Goal: Information Seeking & Learning: Learn about a topic

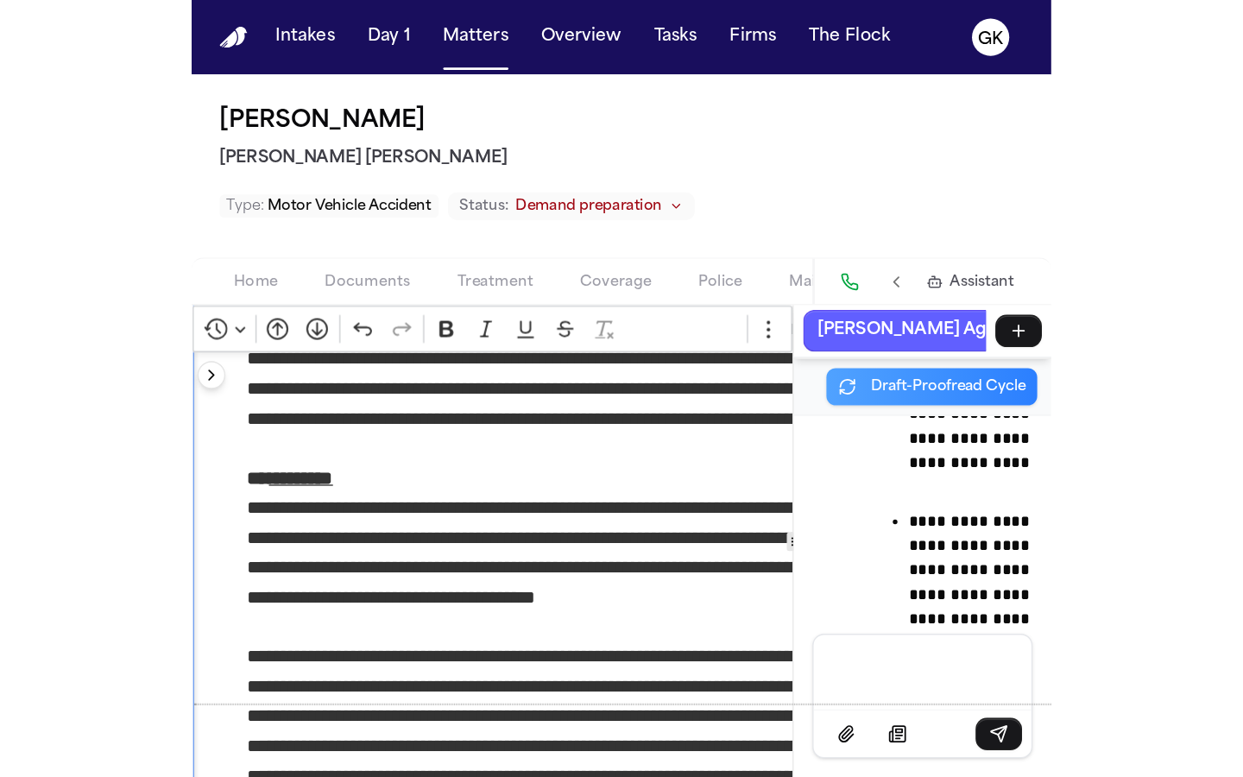
scroll to position [359298, 0]
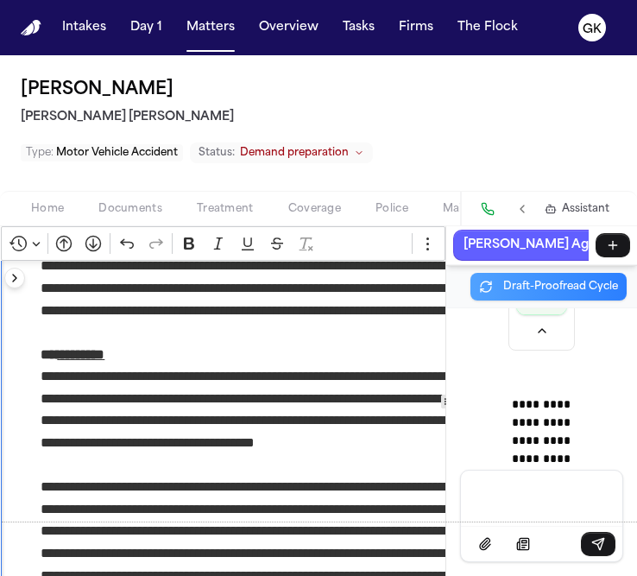
click at [516, 483] on div "Message input" at bounding box center [541, 496] width 141 height 52
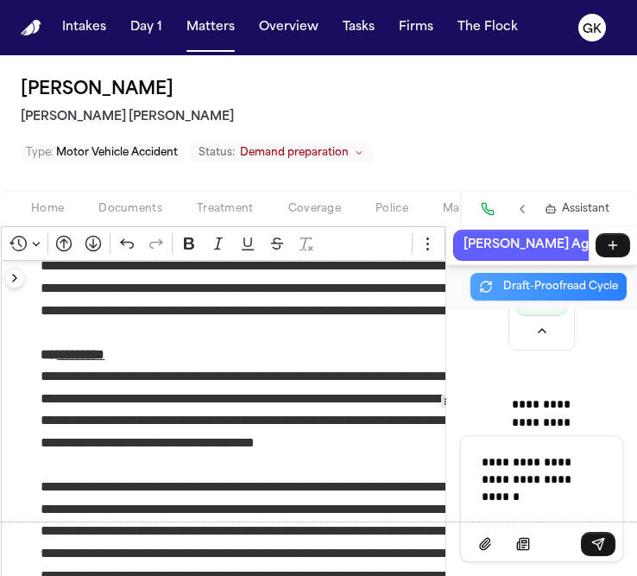
click at [589, 472] on p "**********" at bounding box center [542, 479] width 120 height 52
click at [589, 463] on p "**********" at bounding box center [542, 479] width 120 height 52
click at [580, 506] on div "**********" at bounding box center [541, 479] width 141 height 86
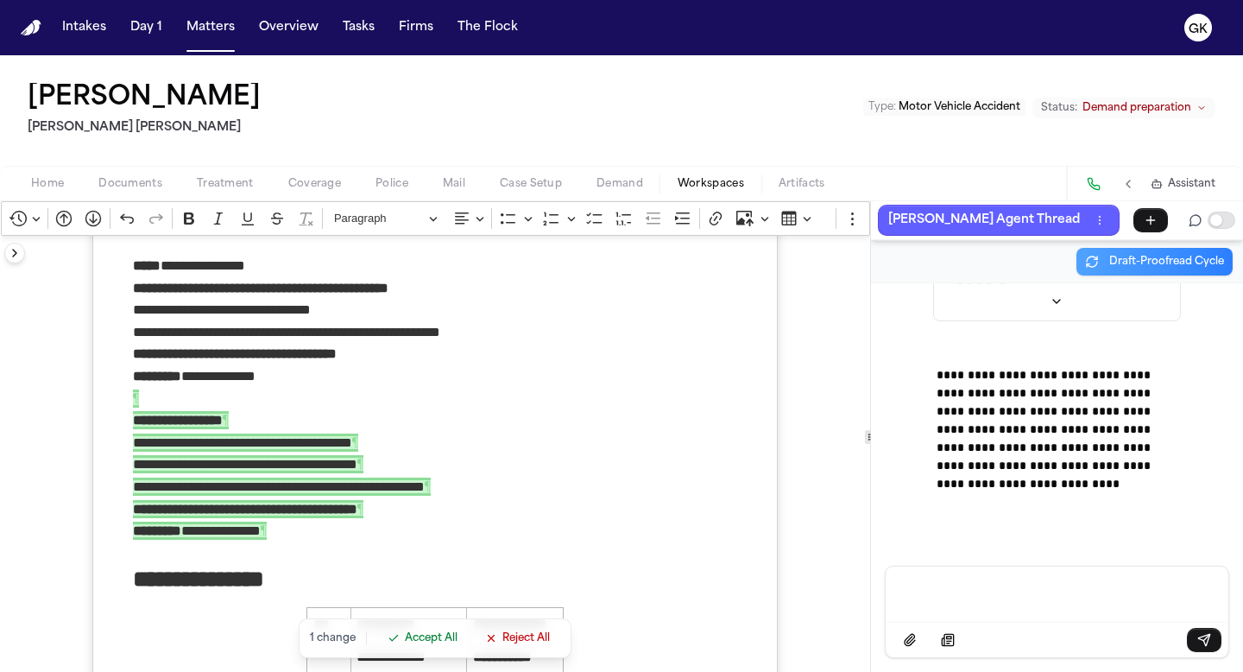
scroll to position [110, 0]
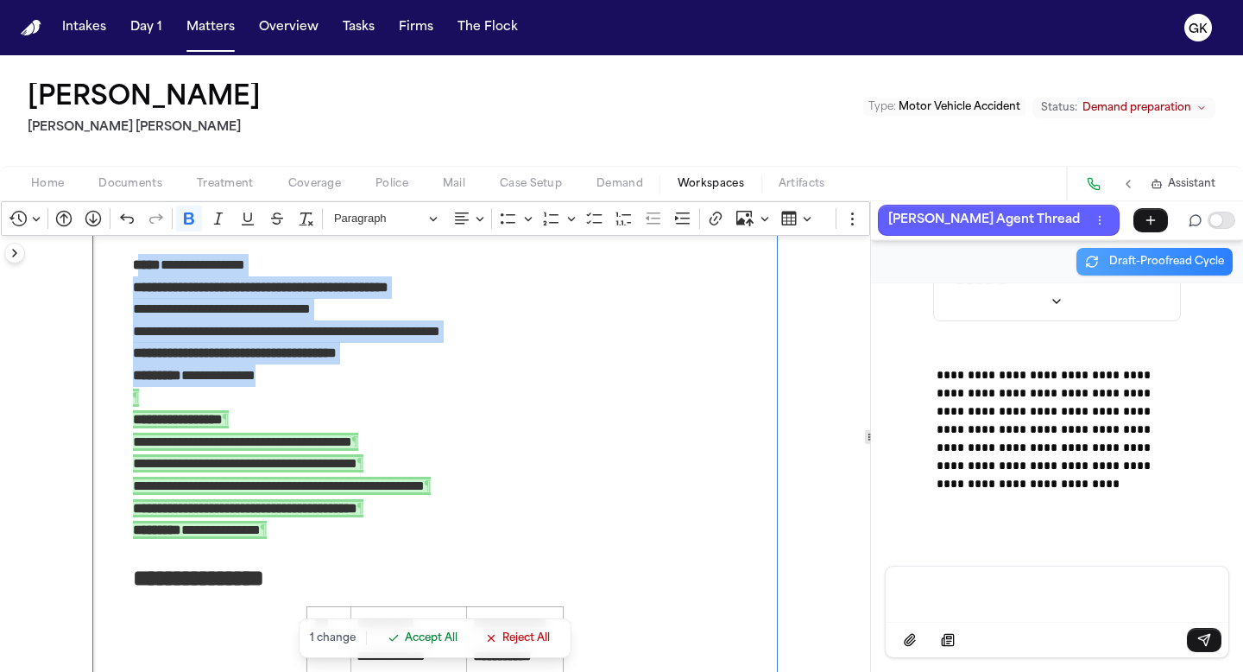
drag, startPoint x: 386, startPoint y: 403, endPoint x: 141, endPoint y: 263, distance: 282.2
click at [141, 263] on strong "*****" at bounding box center [147, 264] width 28 height 13
drag, startPoint x: 130, startPoint y: 281, endPoint x: 291, endPoint y: 396, distance: 197.4
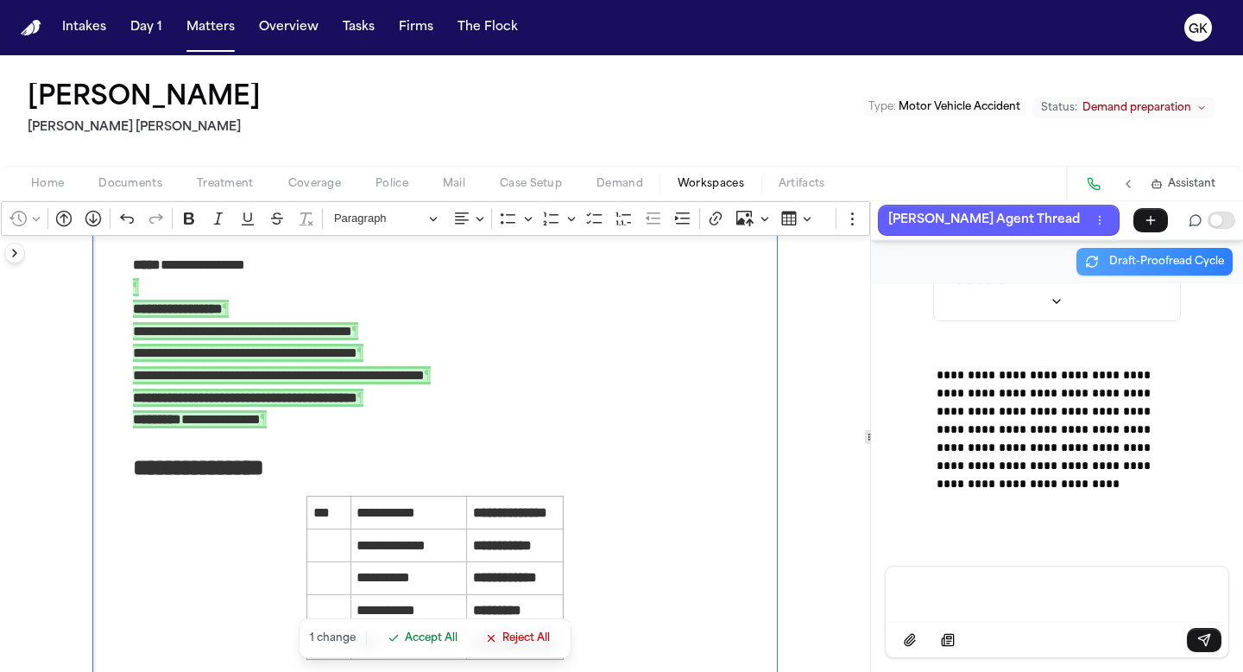
click at [406, 641] on span "Accept All" at bounding box center [431, 638] width 53 height 14
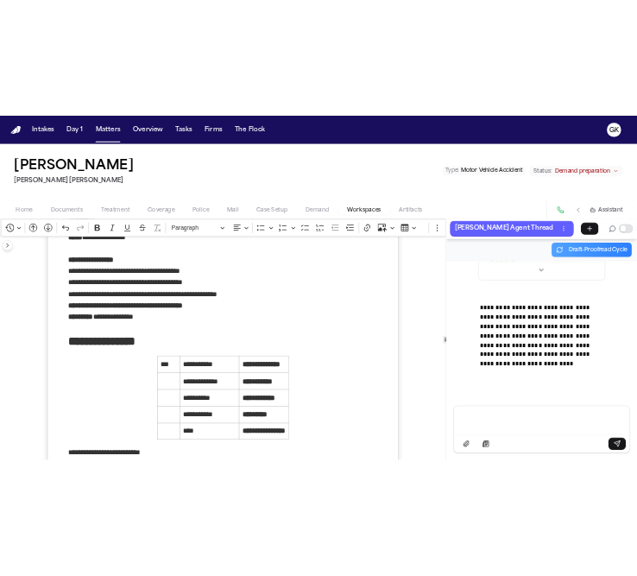
scroll to position [139, 0]
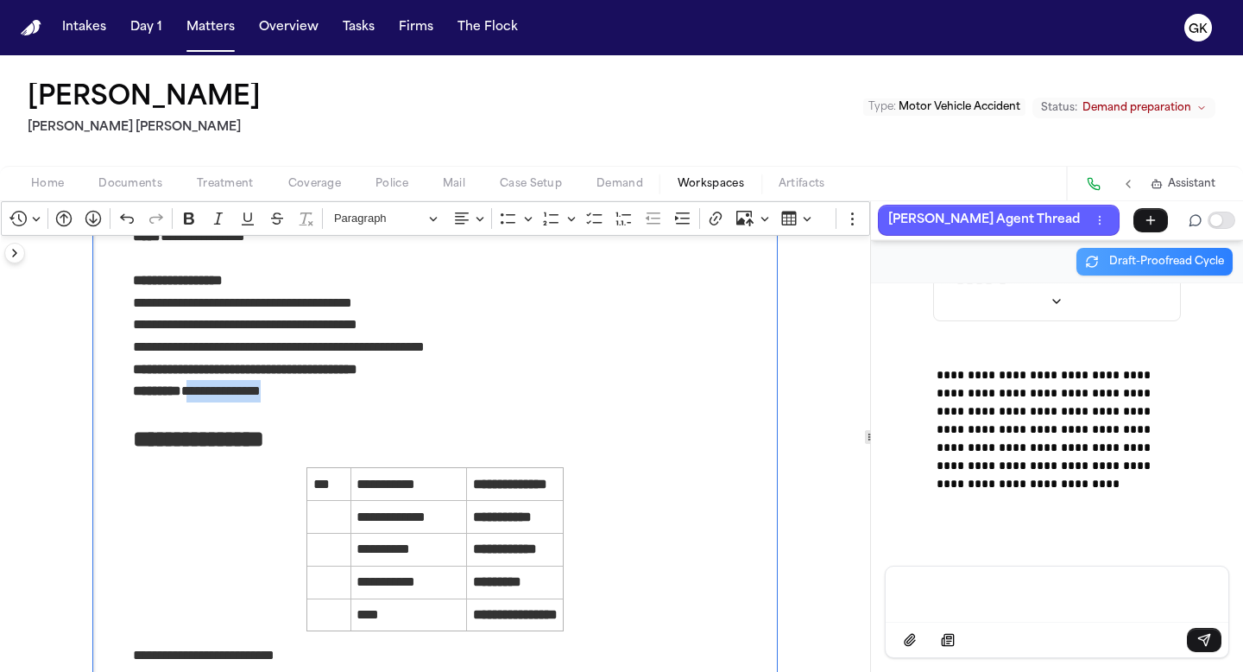
drag, startPoint x: 305, startPoint y: 387, endPoint x: 192, endPoint y: 392, distance: 113.2
click at [192, 392] on p "**********" at bounding box center [435, 391] width 605 height 22
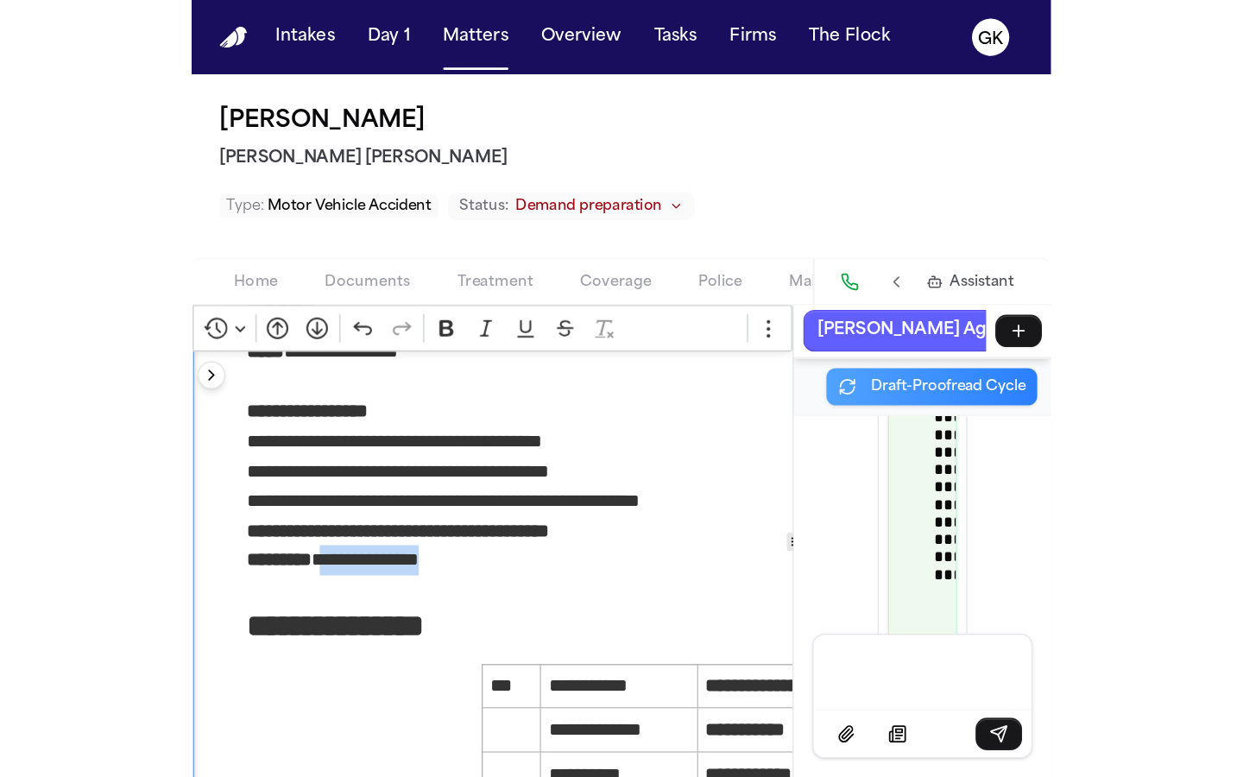
scroll to position [362045, 0]
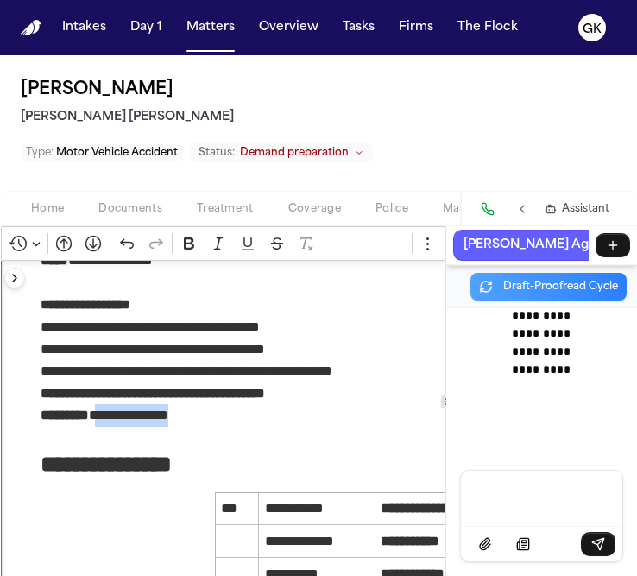
click at [249, 407] on p "**********" at bounding box center [343, 415] width 605 height 22
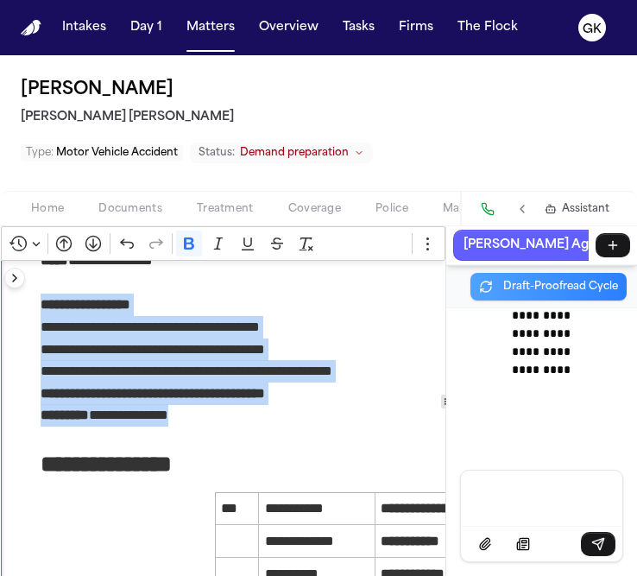
drag, startPoint x: 216, startPoint y: 418, endPoint x: 33, endPoint y: 313, distance: 210.7
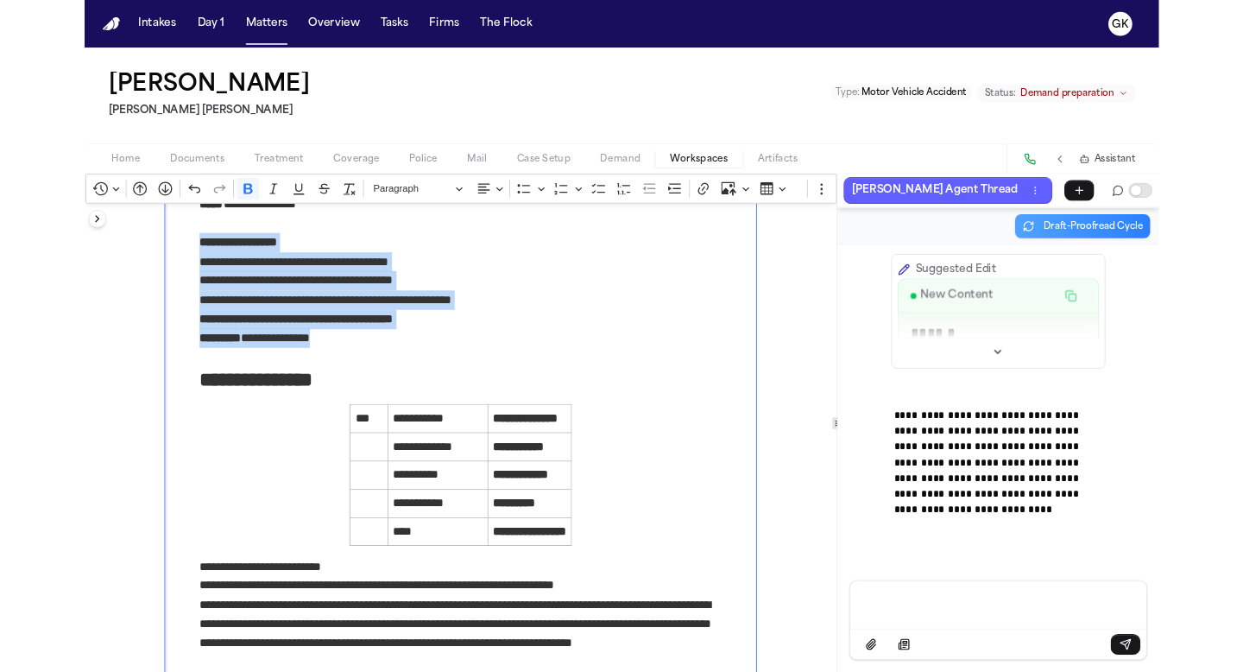
scroll to position [113138, 0]
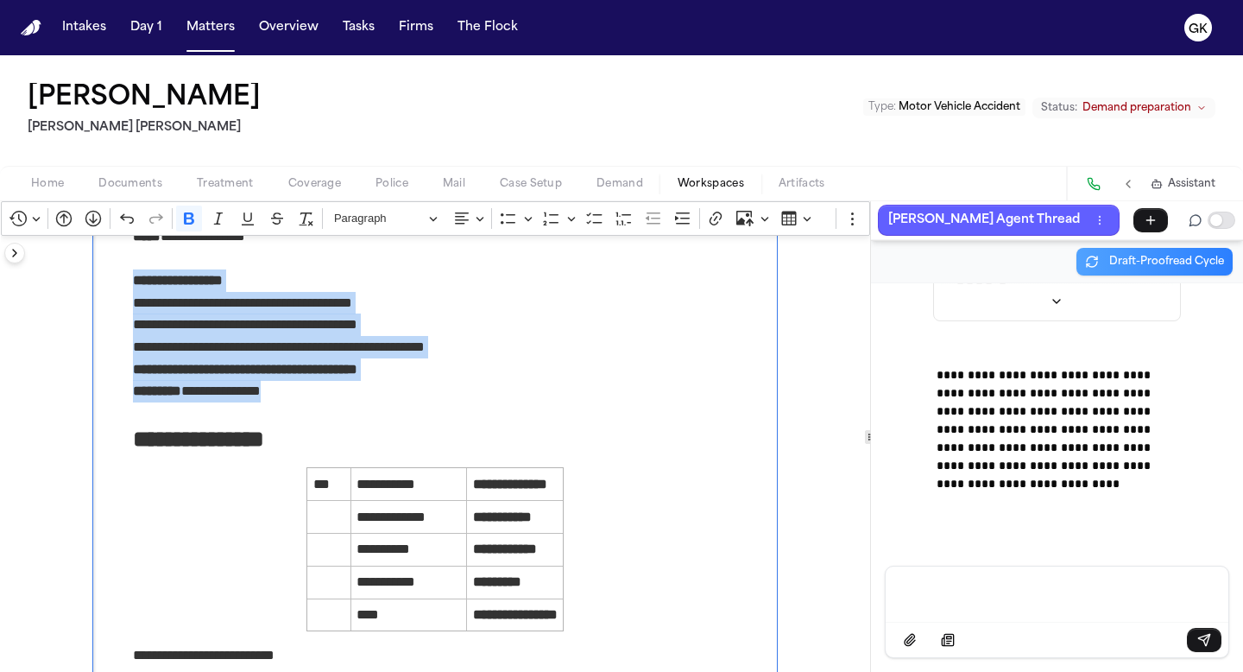
click at [123, 100] on h1 "[PERSON_NAME]" at bounding box center [144, 98] width 233 height 31
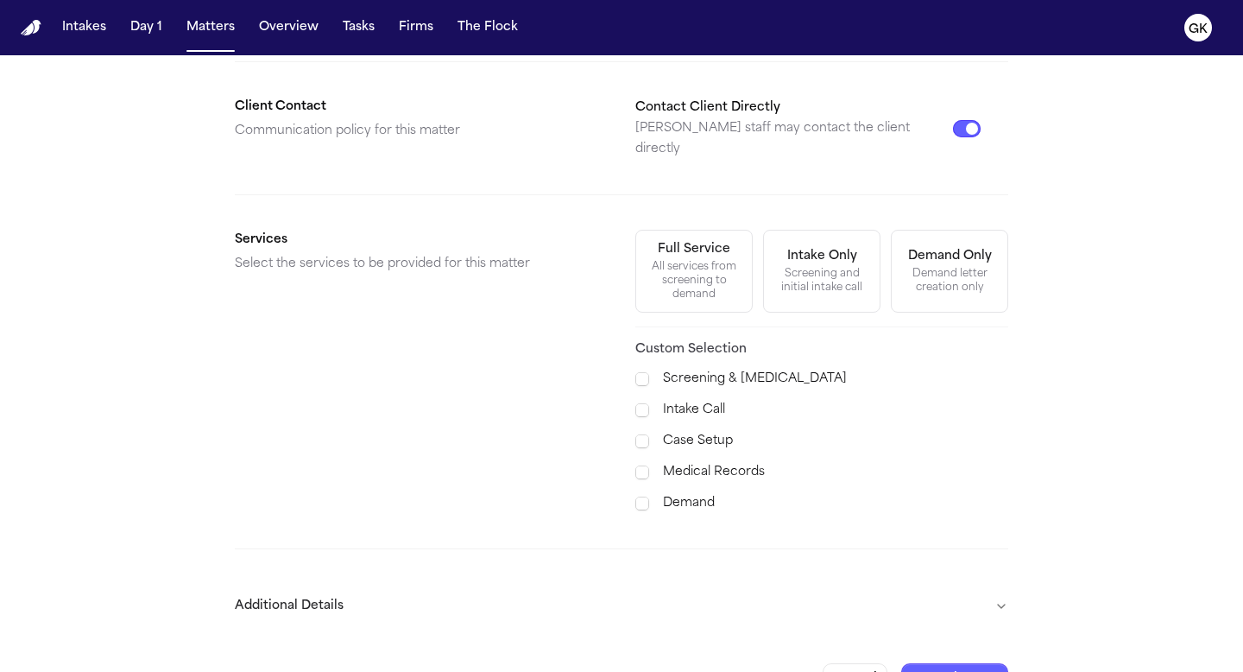
scroll to position [493, 0]
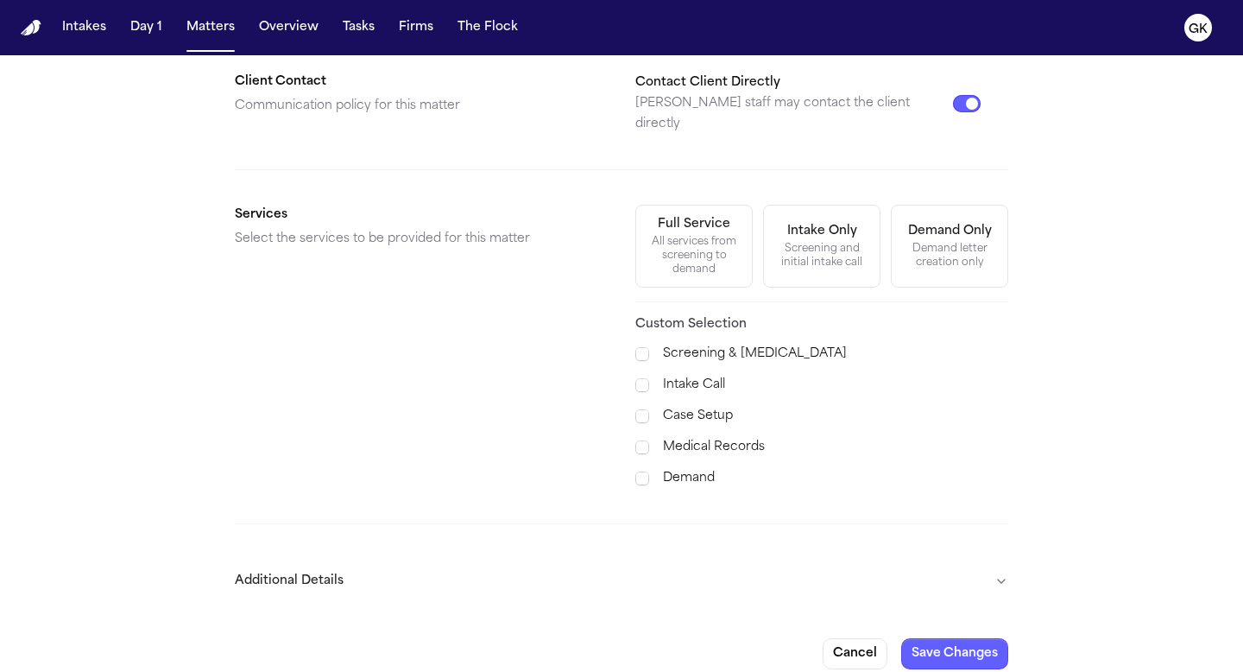
click at [218, 42] on button "Matters" at bounding box center [211, 27] width 62 height 31
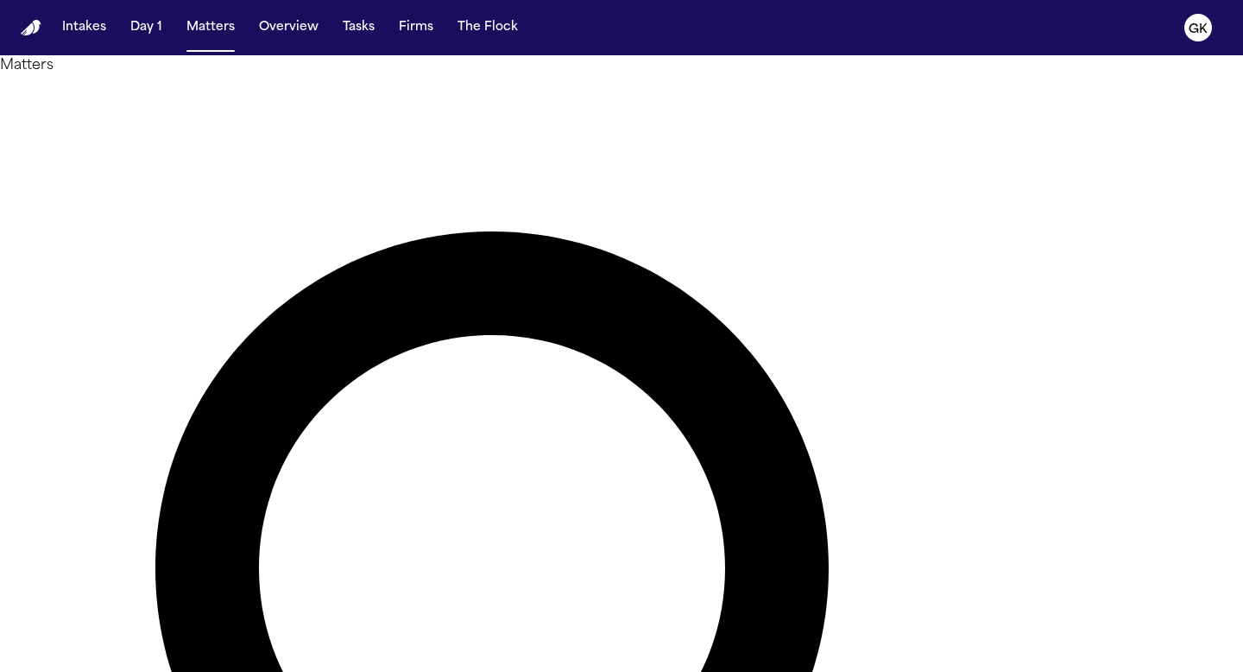
type input "******"
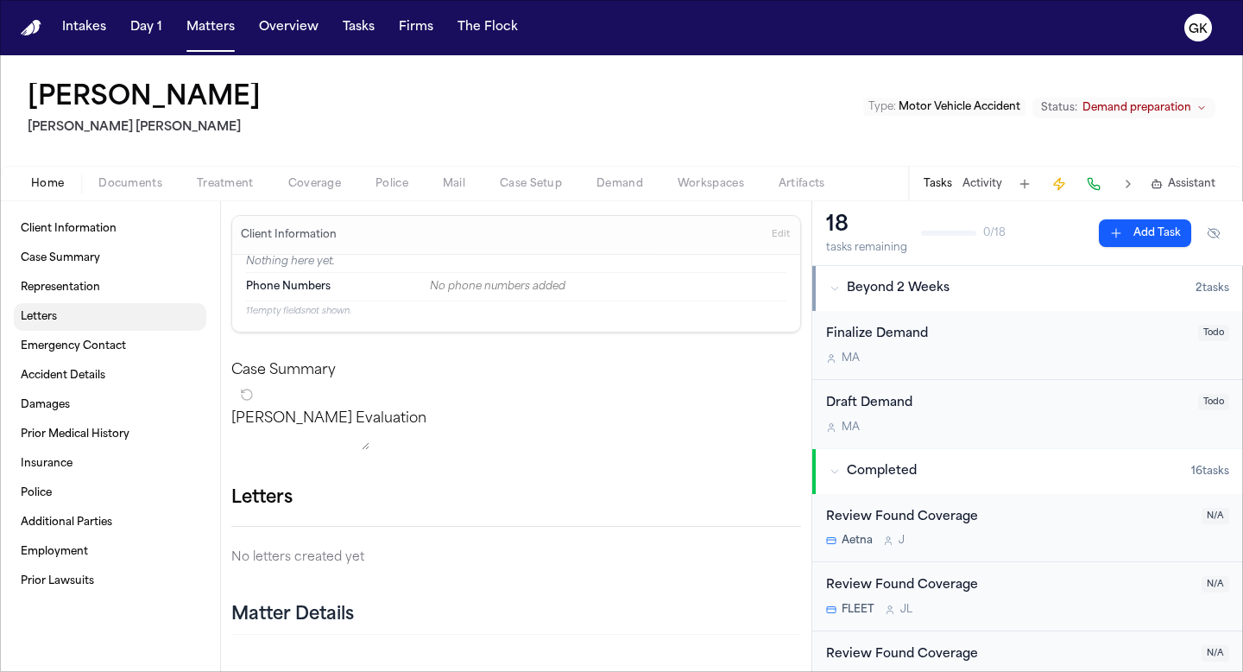
click at [82, 321] on link "Letters" at bounding box center [110, 317] width 193 height 28
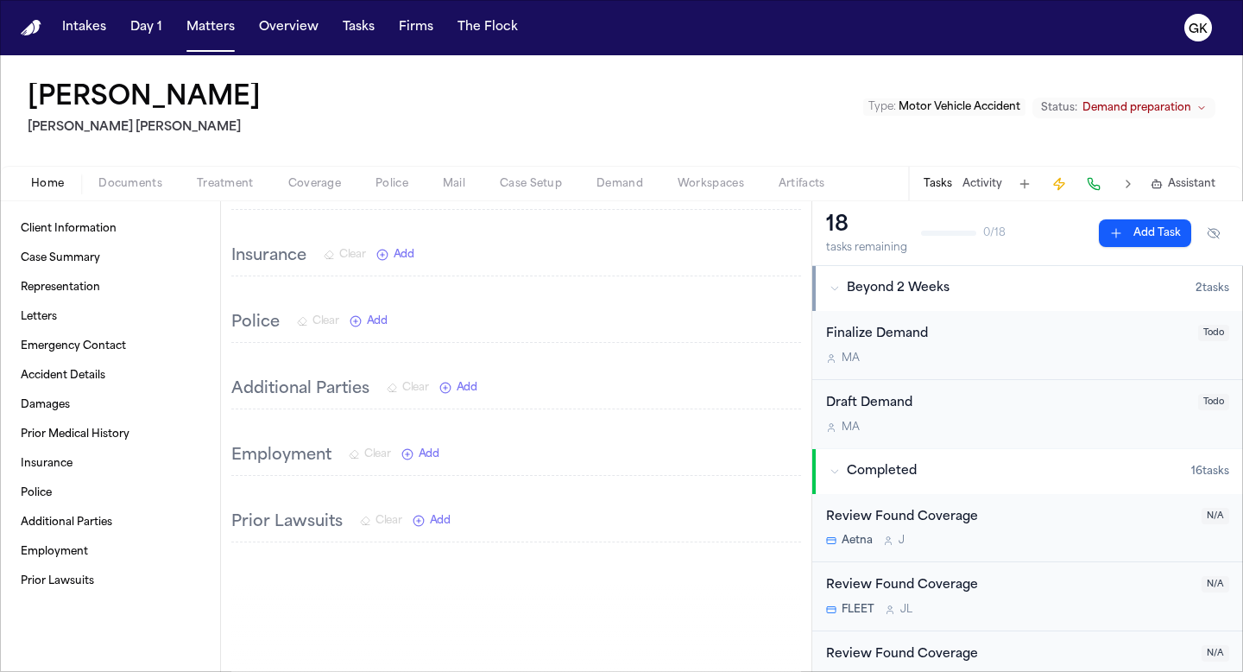
scroll to position [2072, 0]
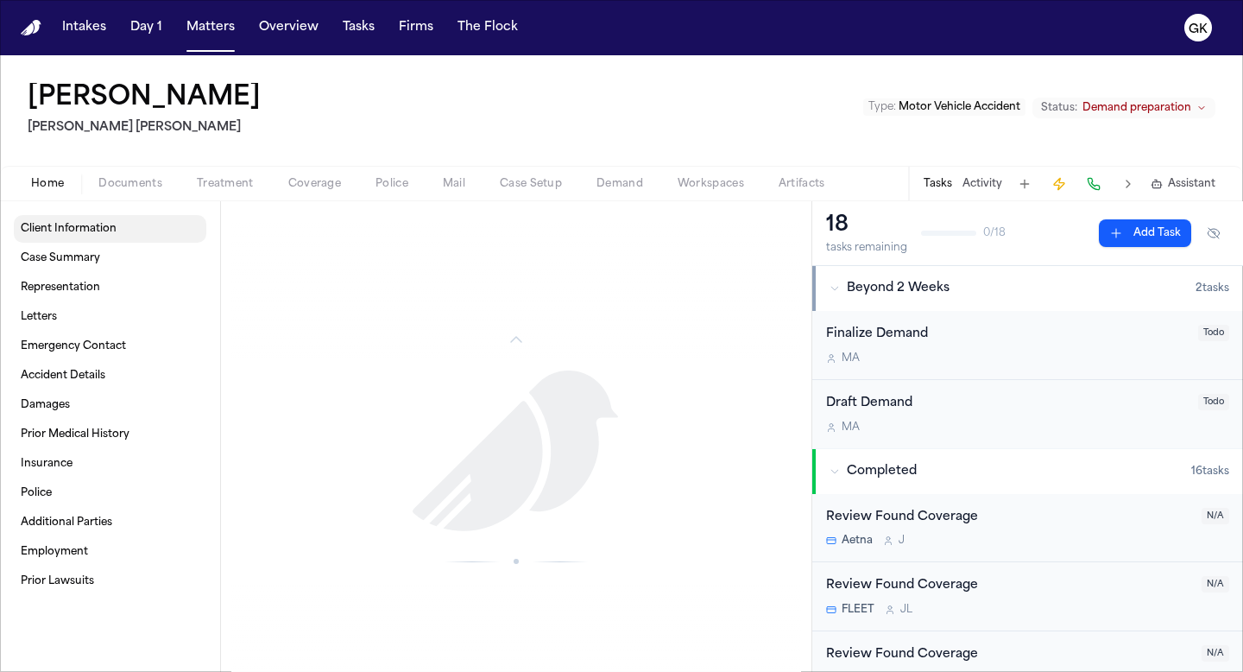
click at [89, 230] on span "Client Information" at bounding box center [69, 229] width 96 height 14
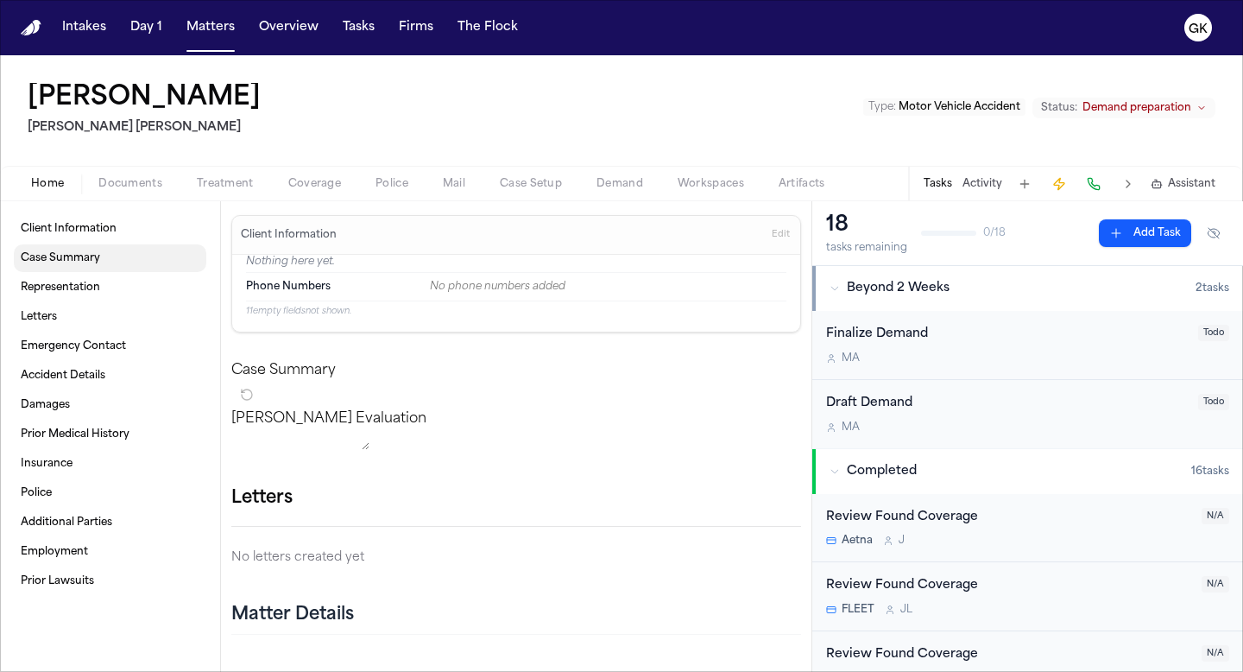
click at [80, 256] on span "Case Summary" at bounding box center [60, 258] width 79 height 14
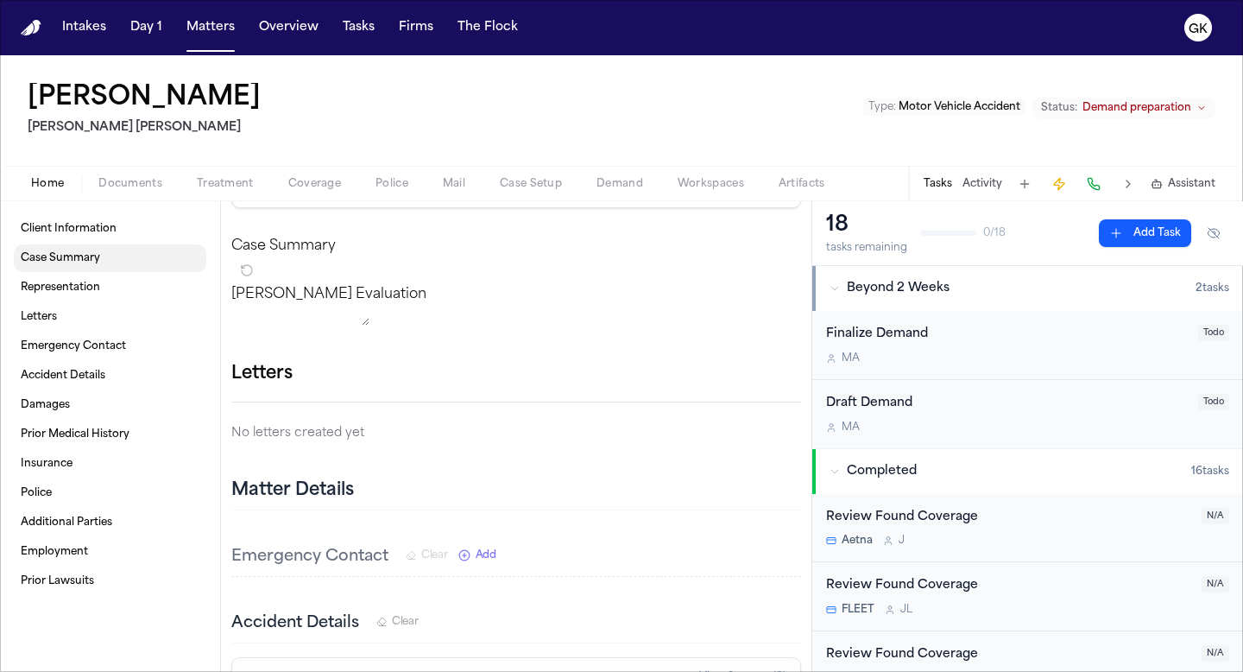
scroll to position [138, 0]
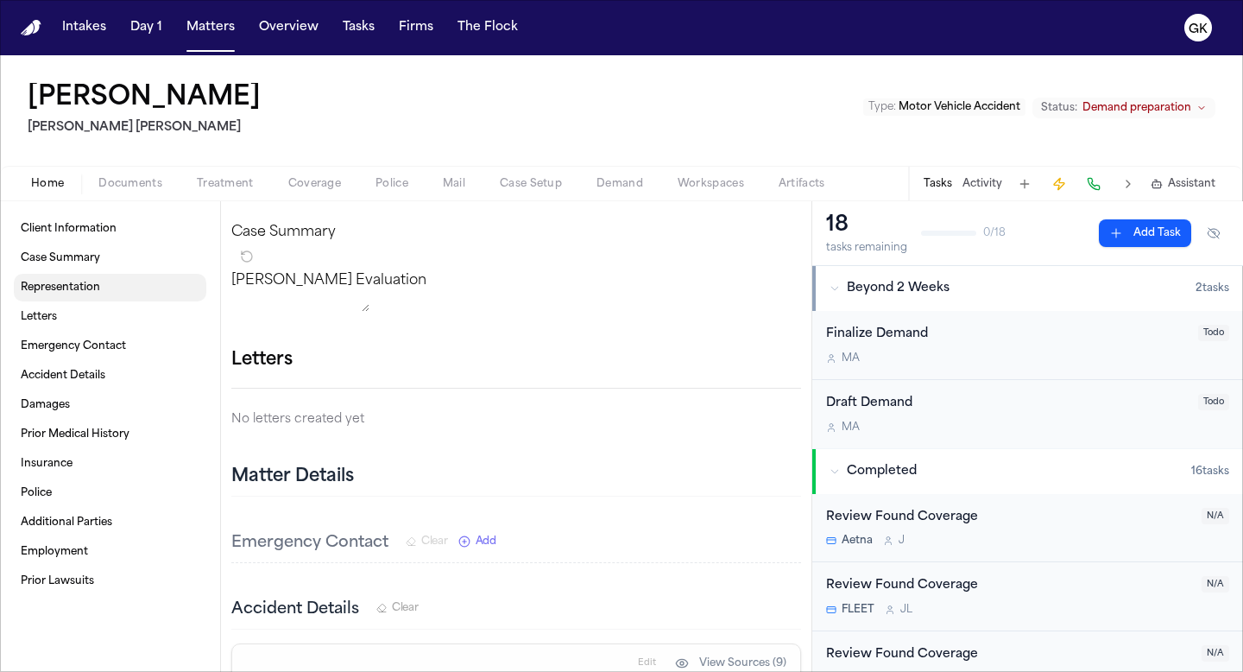
click at [75, 278] on link "Representation" at bounding box center [110, 288] width 193 height 28
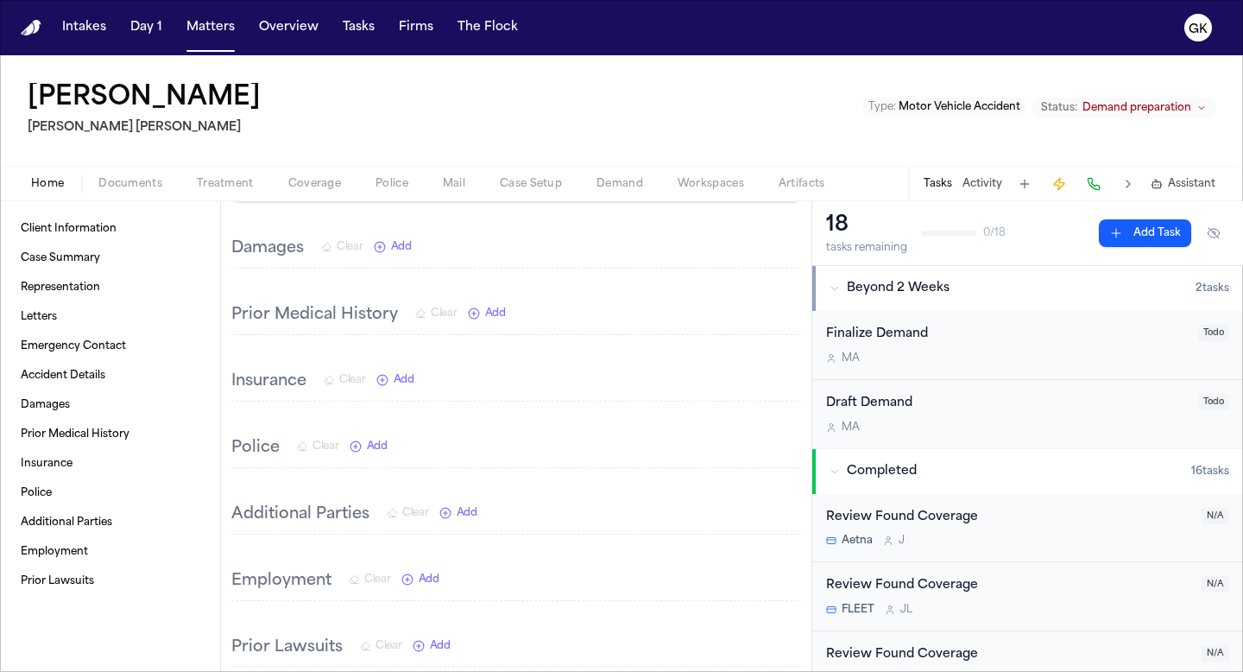
scroll to position [1815, 0]
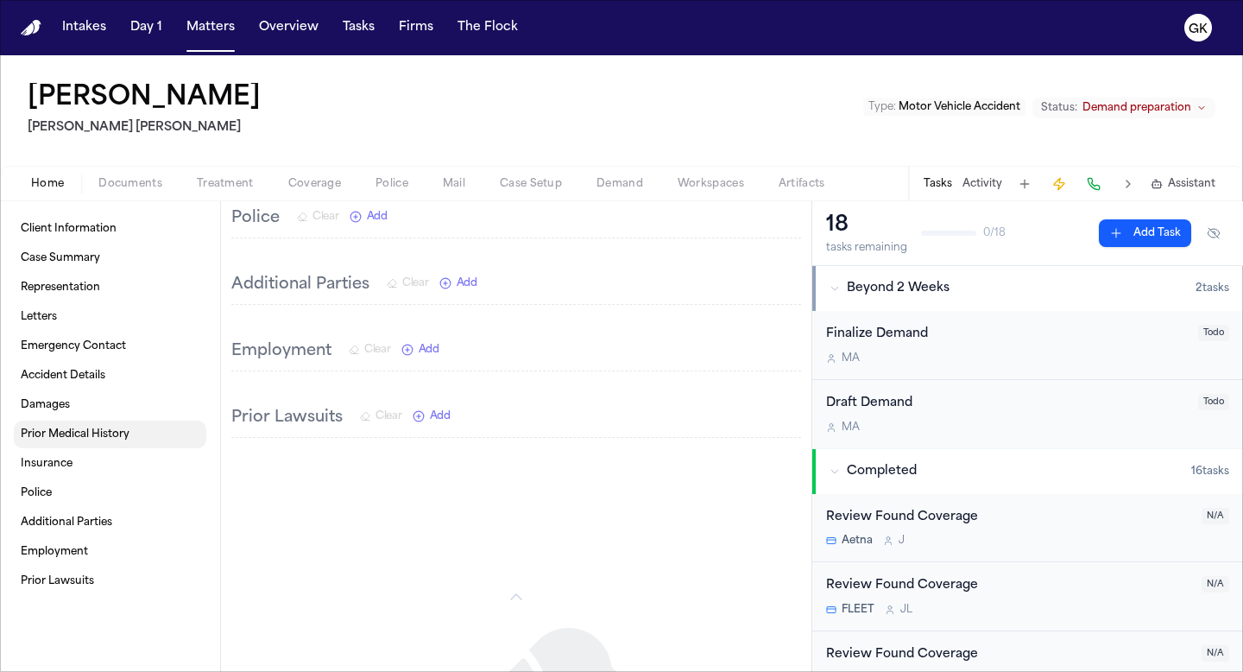
click at [126, 422] on link "Prior Medical History" at bounding box center [110, 434] width 193 height 28
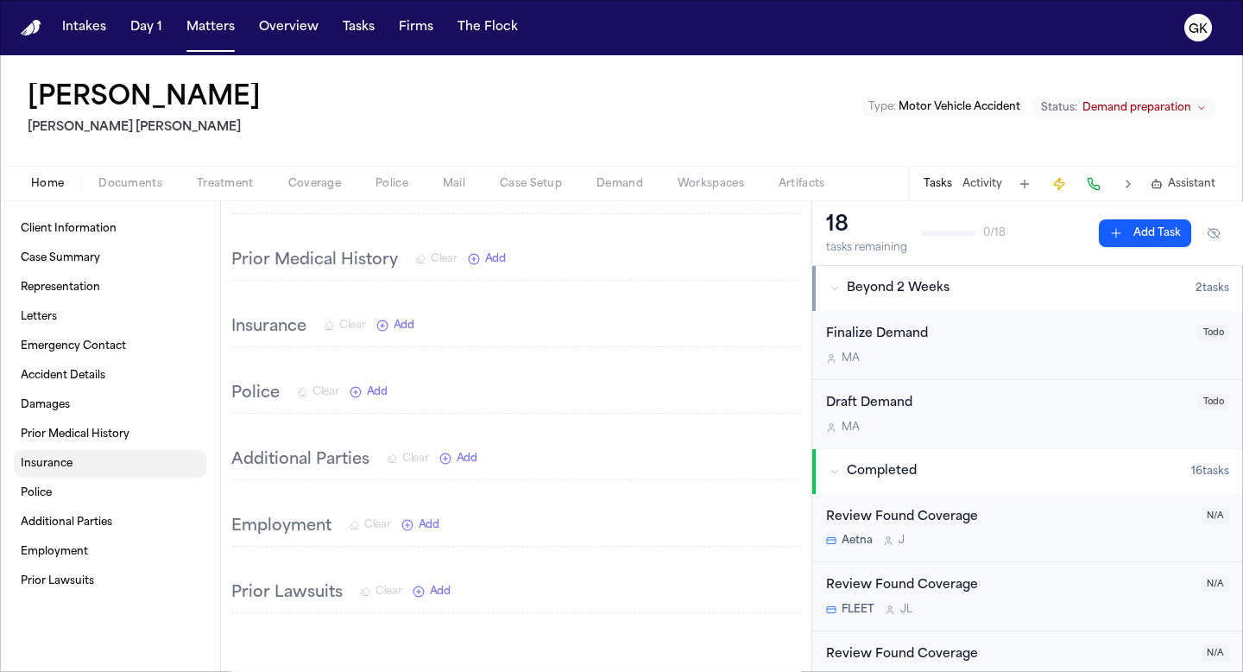
click at [95, 466] on link "Insurance" at bounding box center [110, 464] width 193 height 28
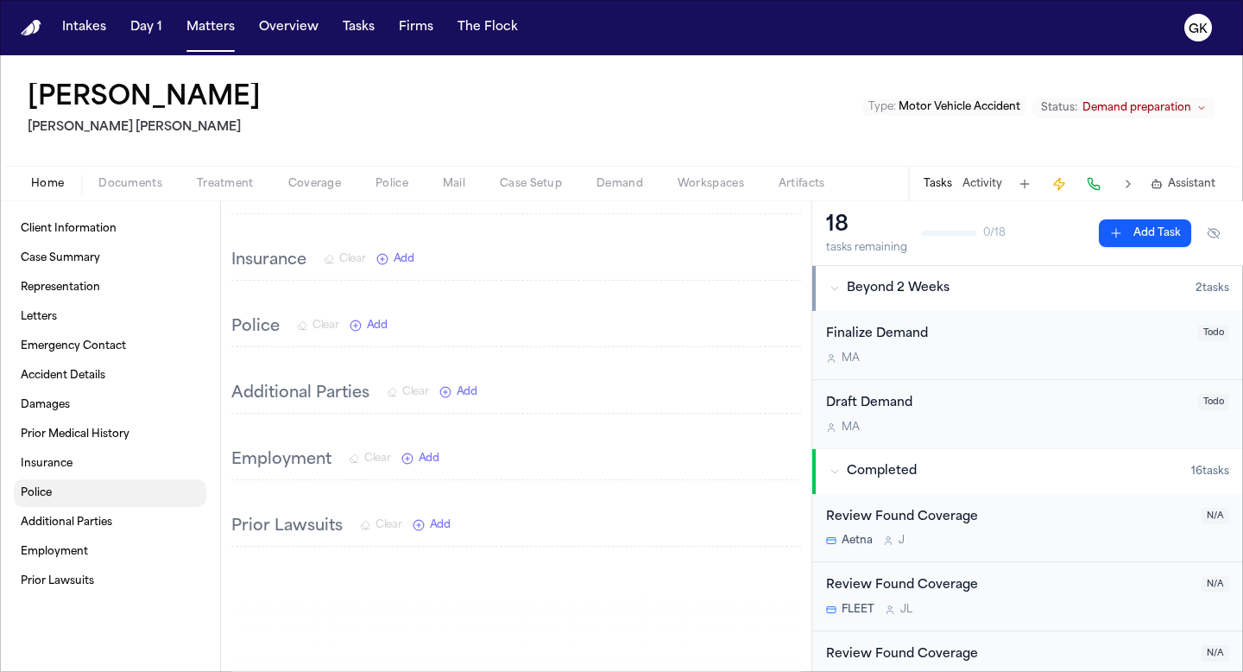
click at [91, 489] on link "Police" at bounding box center [110, 493] width 193 height 28
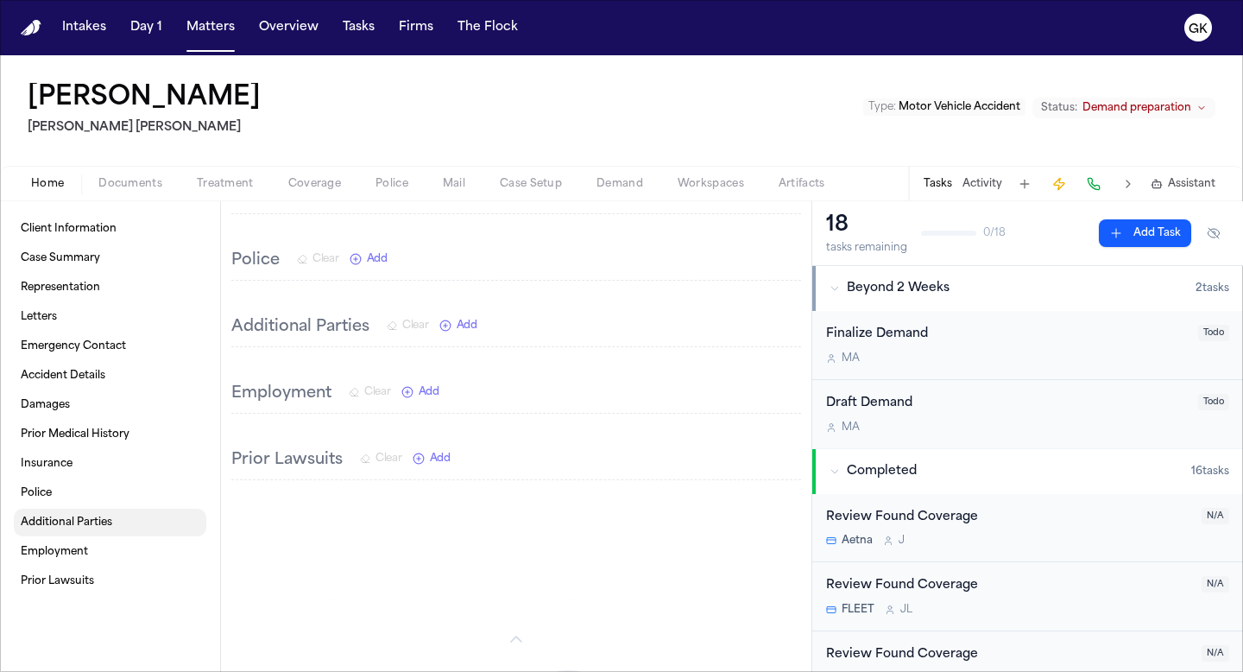
click at [89, 532] on link "Additional Parties" at bounding box center [110, 522] width 193 height 28
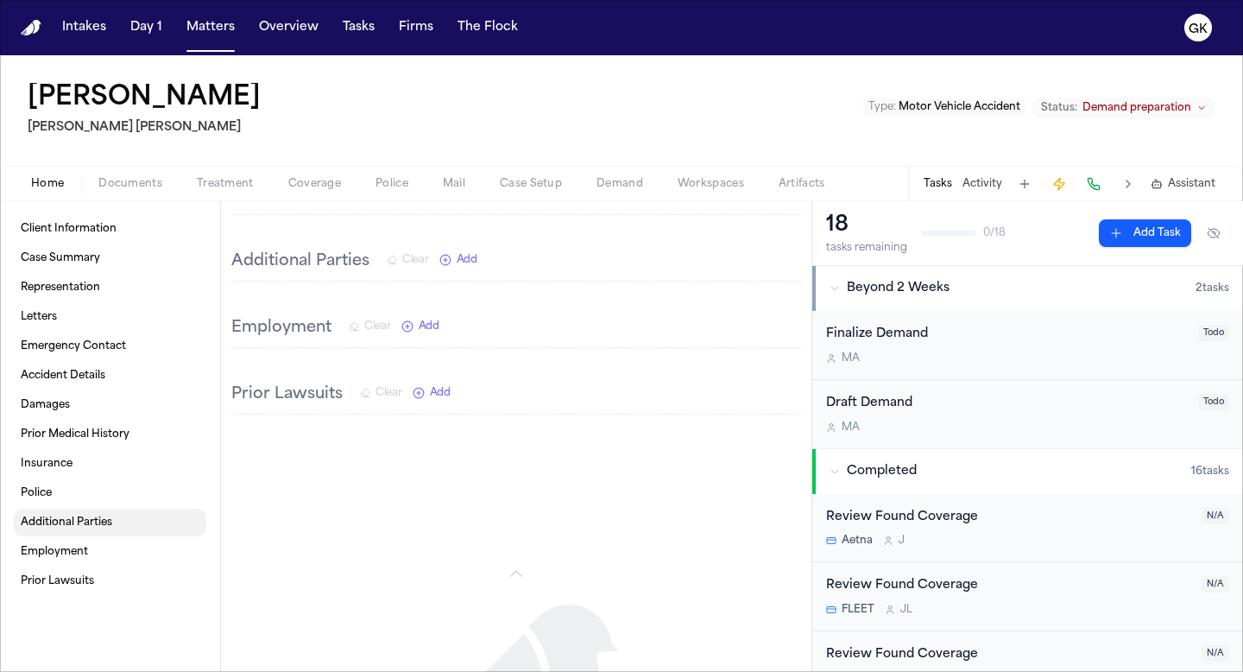
scroll to position [1839, 0]
click at [142, 187] on span "Documents" at bounding box center [130, 184] width 64 height 14
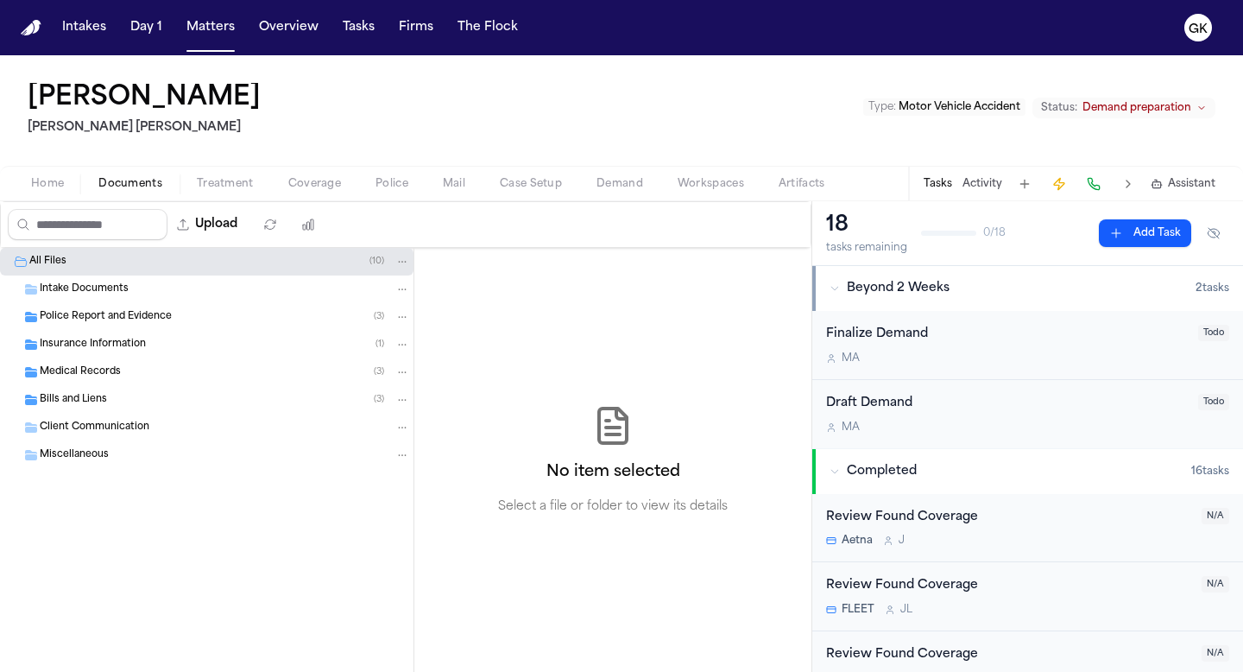
click at [105, 341] on span "Insurance Information" at bounding box center [93, 345] width 106 height 15
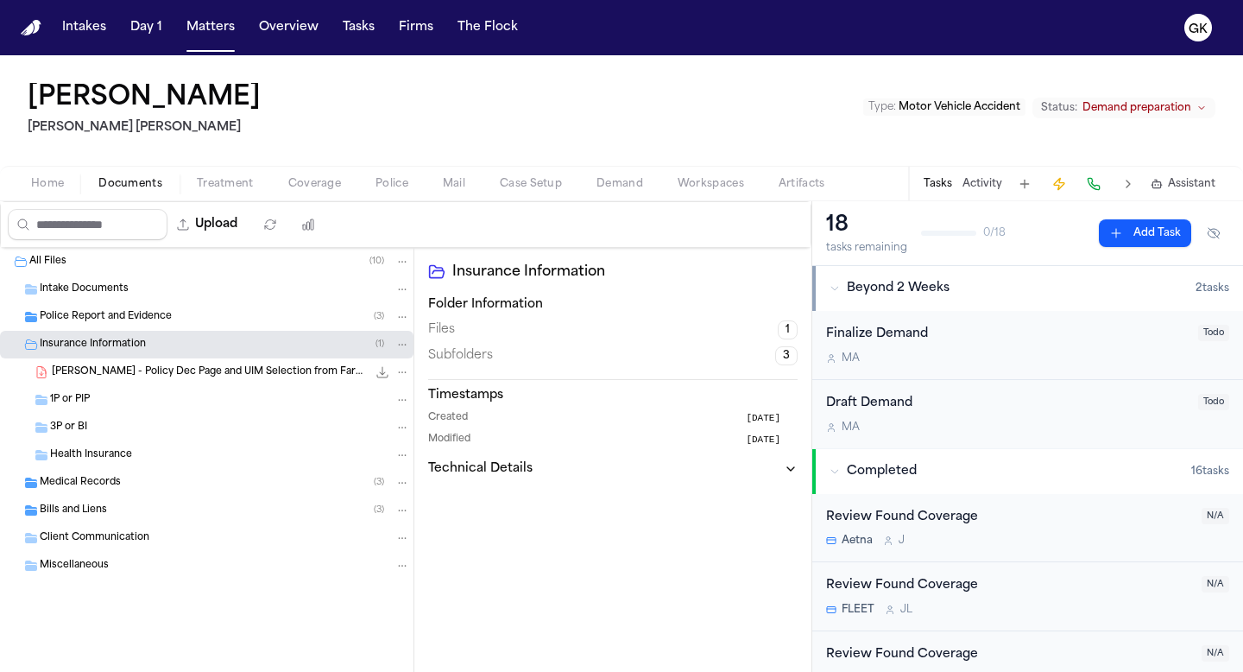
click at [179, 384] on div "[PERSON_NAME] - Policy Dec Page and UIM Selection from Farmers Insurance - [DAT…" at bounding box center [206, 372] width 413 height 28
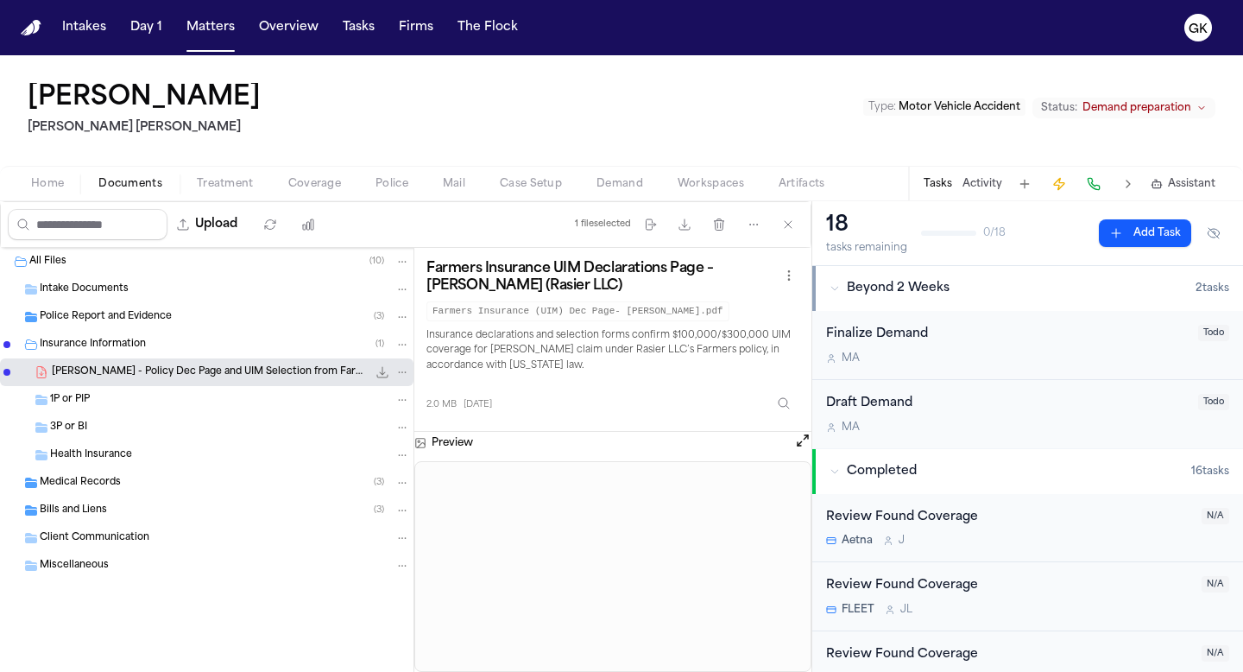
click at [303, 374] on span "[PERSON_NAME] - Policy Dec Page and UIM Selection from Farmers Insurance - [DAT…" at bounding box center [209, 372] width 315 height 15
click at [383, 370] on icon "File: A. Jenkins - Policy Dec Page and UIM Selection from Farmers Insurance - 2…" at bounding box center [383, 372] width 14 height 14
click at [384, 376] on icon "File: A. Jenkins - Policy Dec Page and UIM Selection from Farmers Insurance - 2…" at bounding box center [383, 372] width 14 height 14
click at [445, 446] on h3 "Preview" at bounding box center [452, 443] width 41 height 14
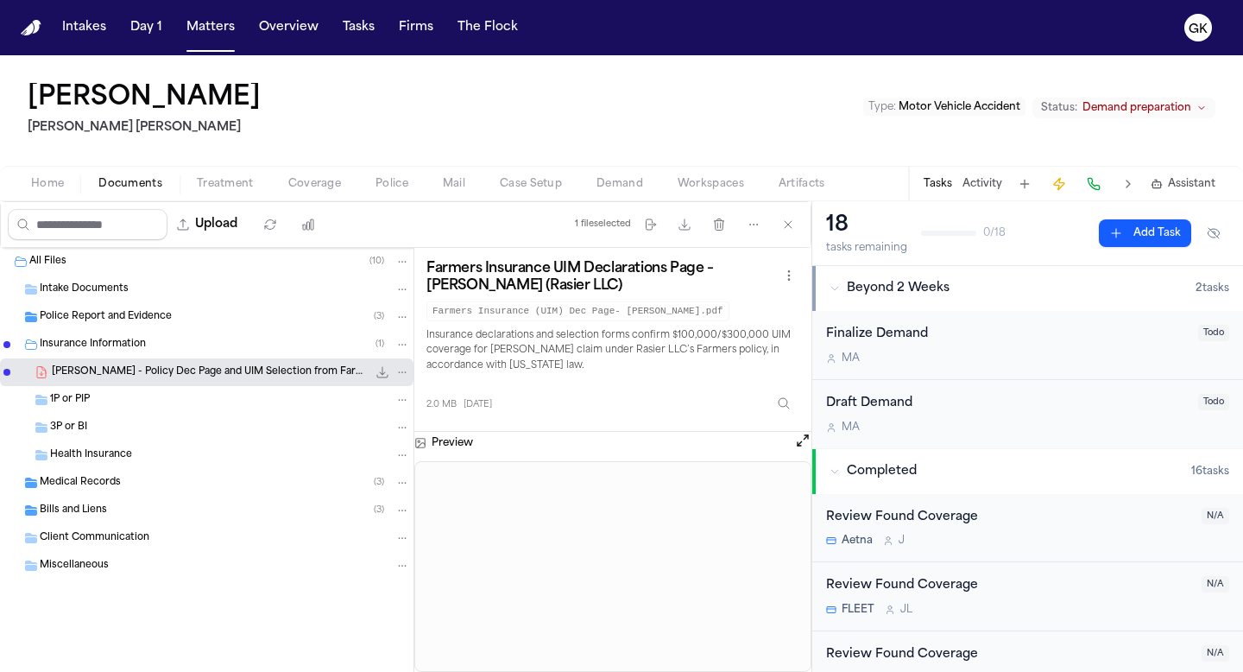
click at [41, 369] on icon "File: A. Jenkins - Policy Dec Page and UIM Selection from Farmers Insurance - 2…" at bounding box center [41, 372] width 9 height 11
click at [71, 453] on span "Health Insurance" at bounding box center [91, 455] width 82 height 15
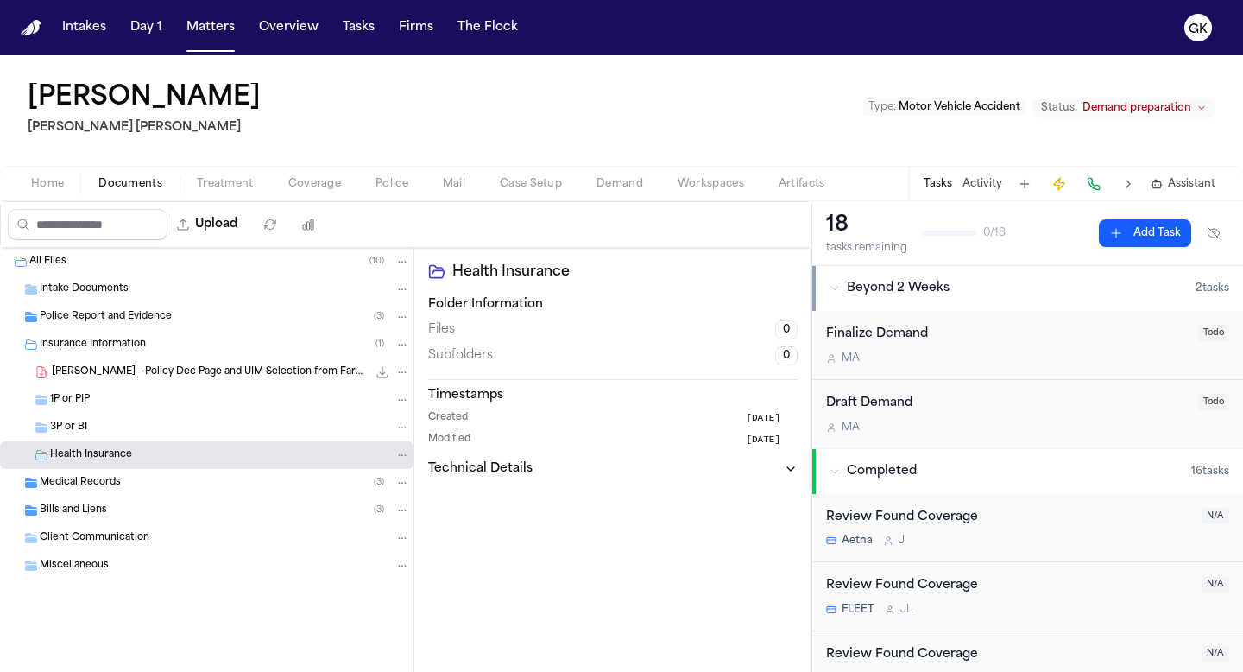
click at [78, 431] on span "3P or BI" at bounding box center [68, 427] width 37 height 15
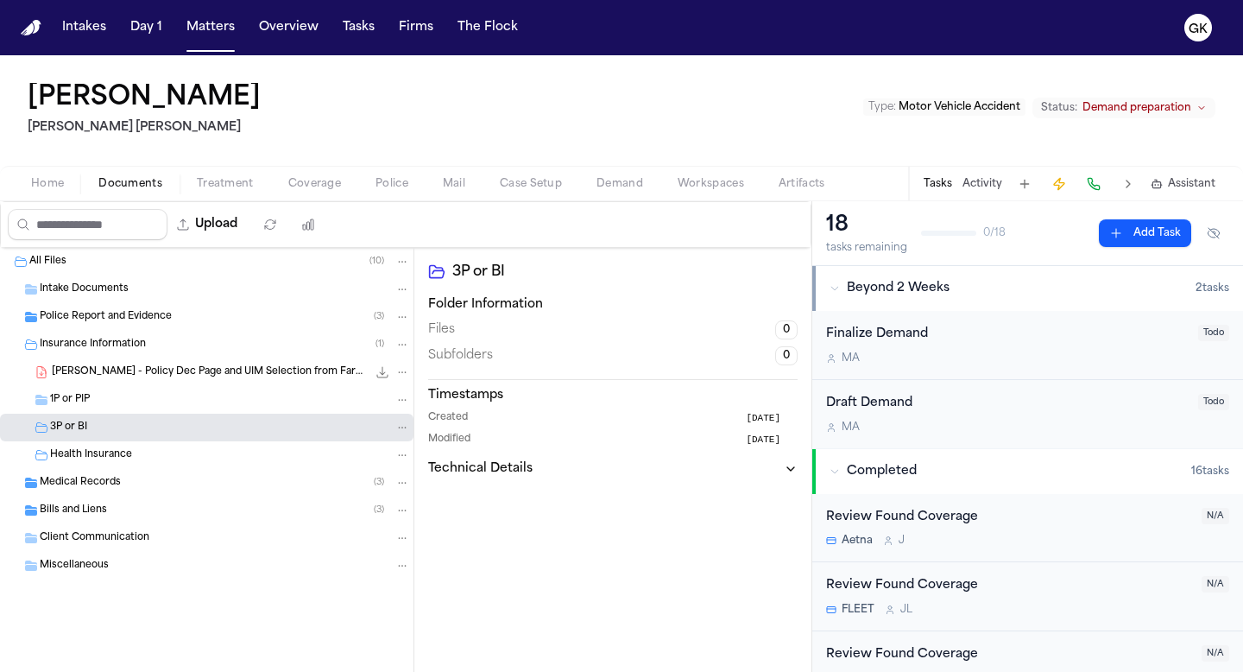
click at [84, 412] on div "1P or PIP" at bounding box center [206, 400] width 413 height 28
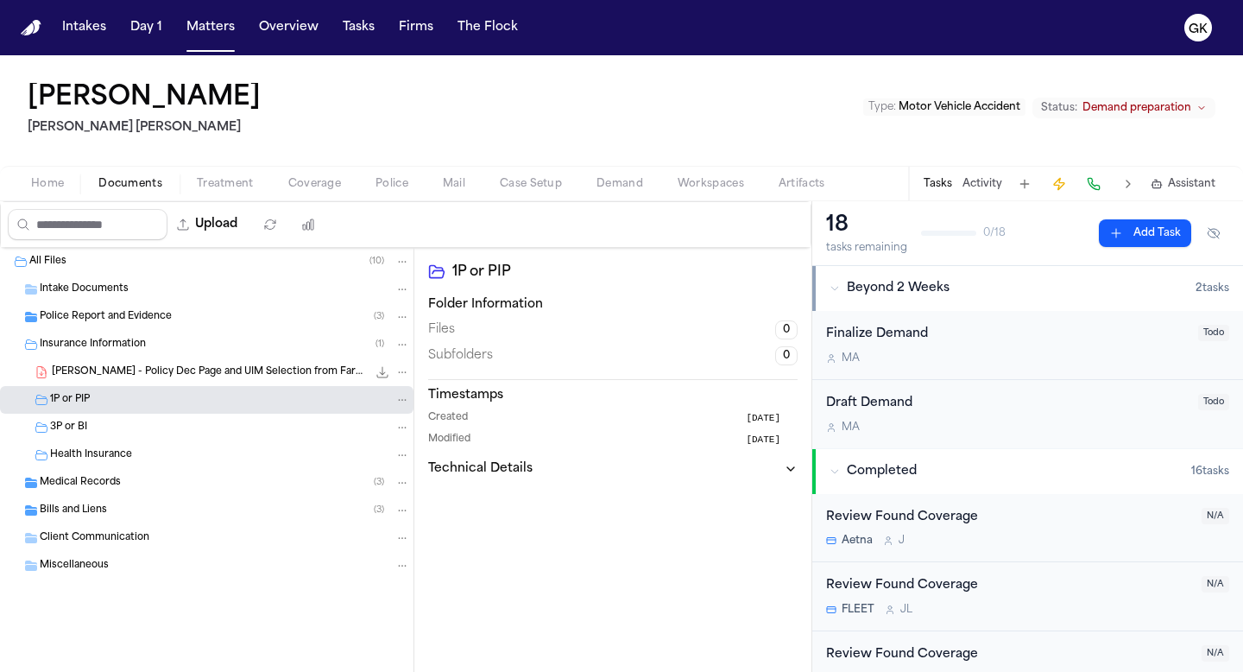
click at [75, 489] on span "Medical Records" at bounding box center [80, 483] width 81 height 15
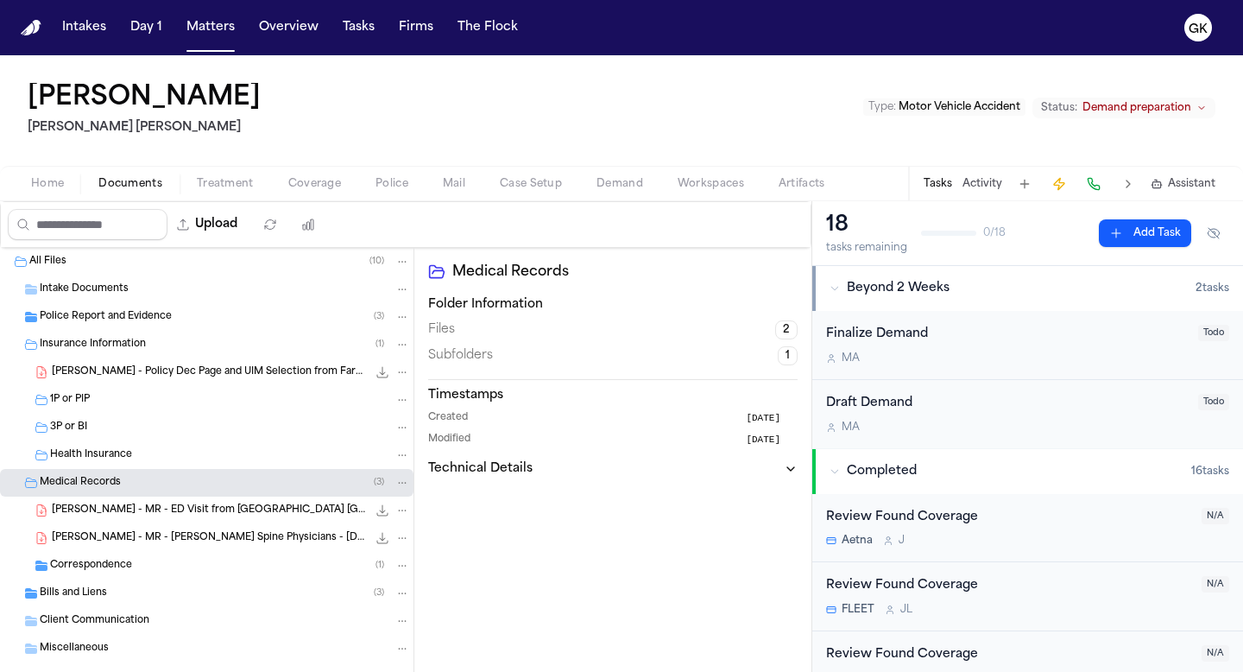
scroll to position [30, 0]
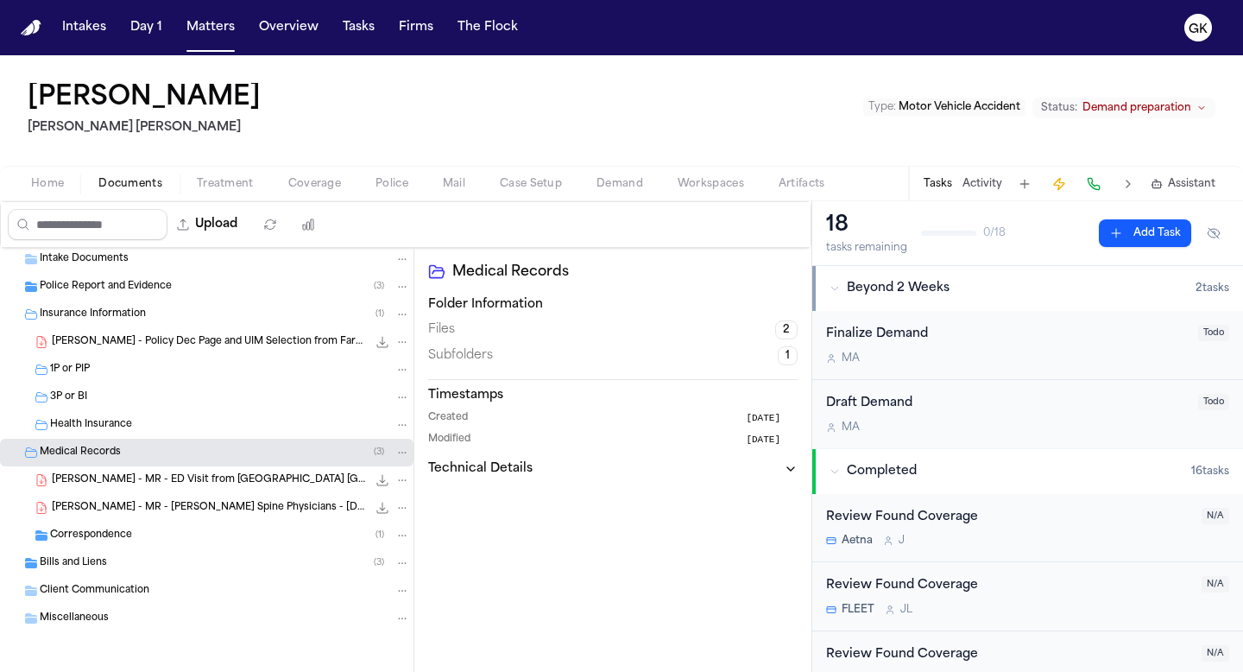
click at [83, 505] on span "[PERSON_NAME] - MR - [PERSON_NAME] Spine Physicians - [DATE] to [DATE]" at bounding box center [209, 508] width 315 height 15
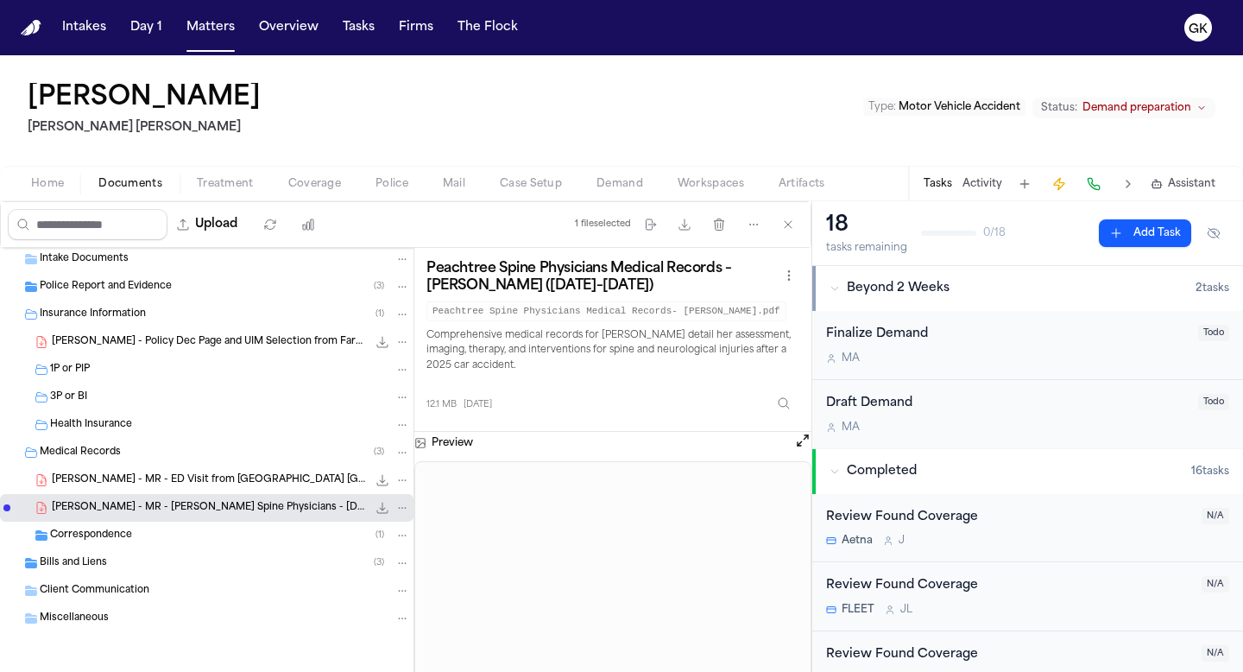
click at [102, 609] on div "Miscellaneous" at bounding box center [206, 618] width 413 height 28
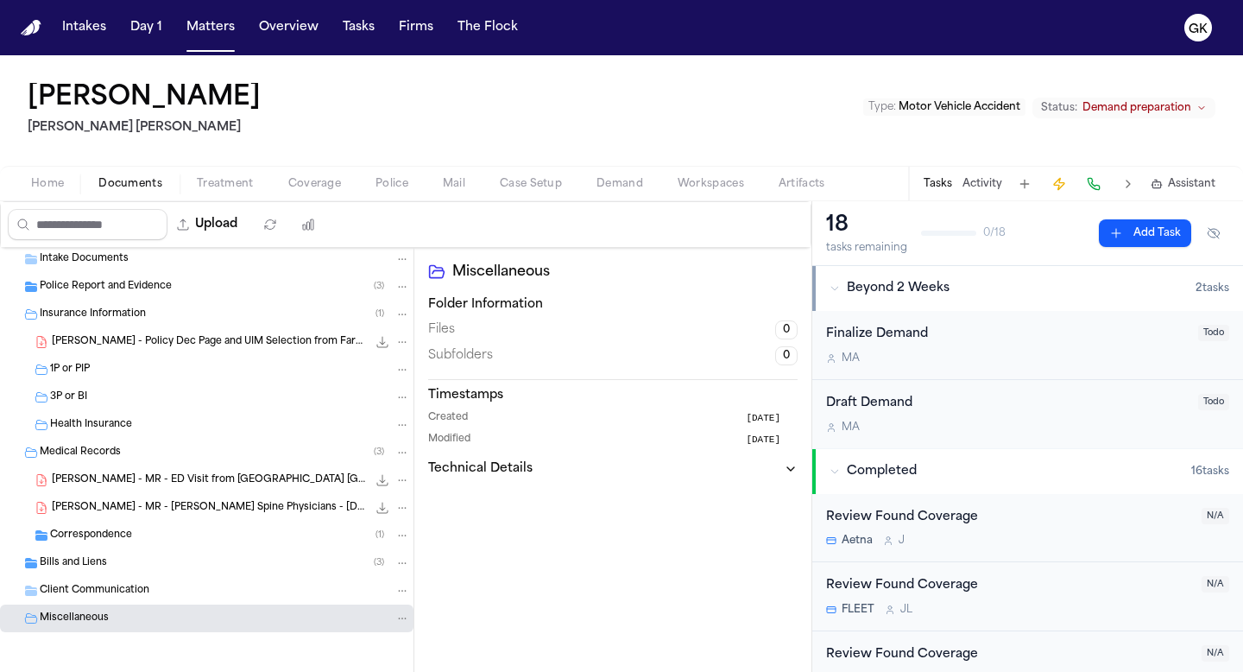
scroll to position [0, 0]
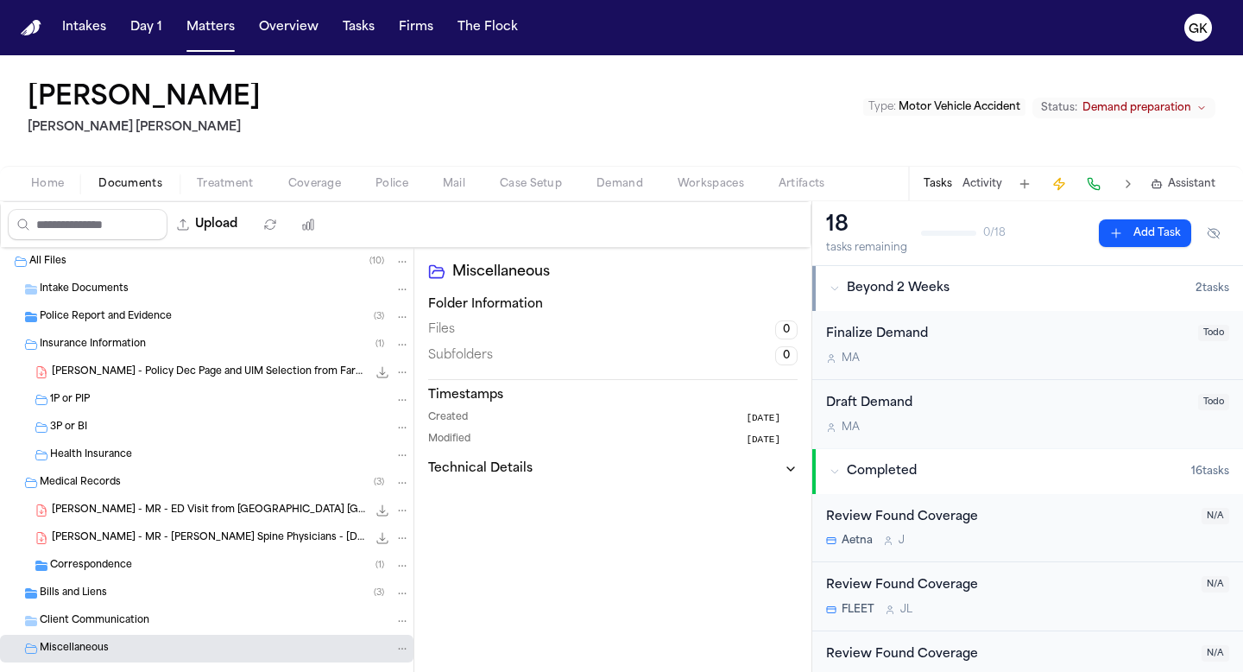
click at [186, 305] on div "Police Report and Evidence ( 3 )" at bounding box center [206, 317] width 413 height 28
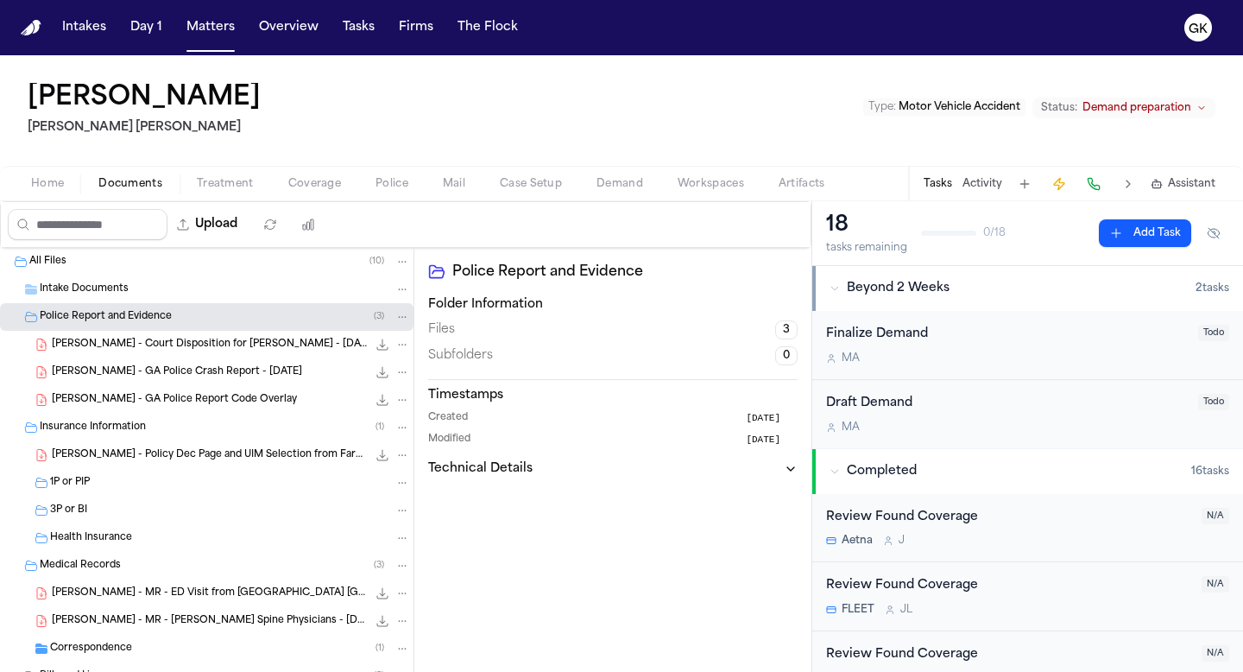
click at [172, 391] on div "[PERSON_NAME] - GA Police Report Code Overlay 476.1 KB • PDF" at bounding box center [231, 399] width 358 height 17
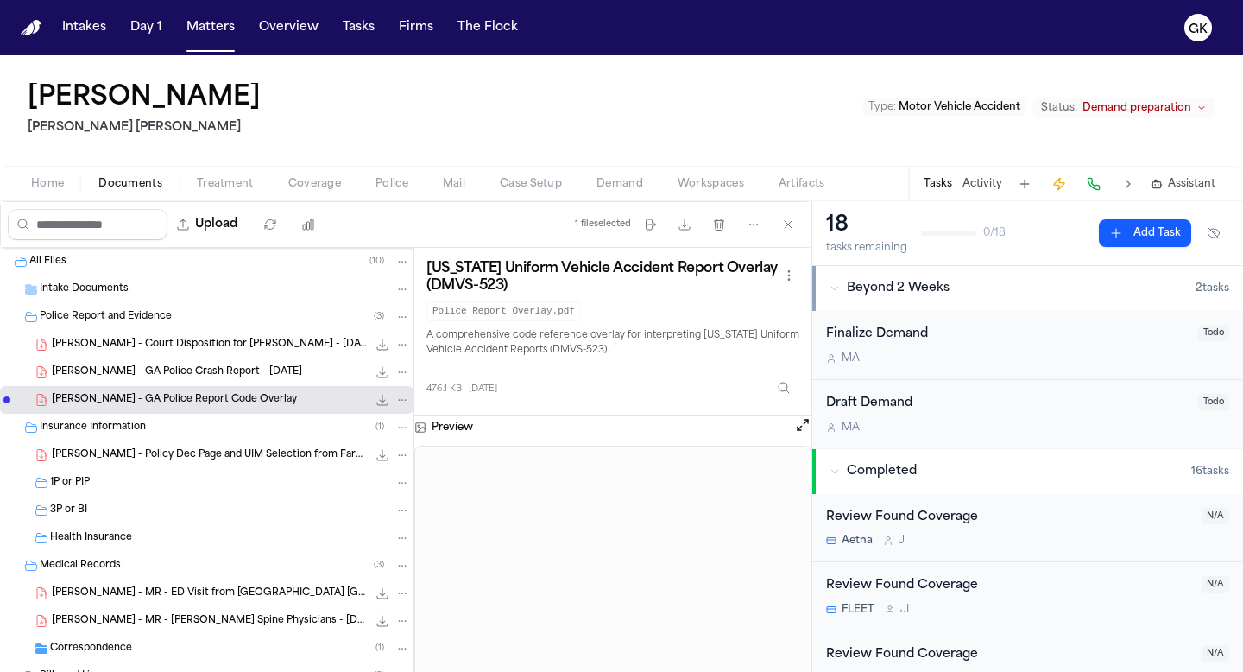
click at [169, 373] on span "[PERSON_NAME] - GA Police Crash Report - [DATE]" at bounding box center [177, 372] width 250 height 15
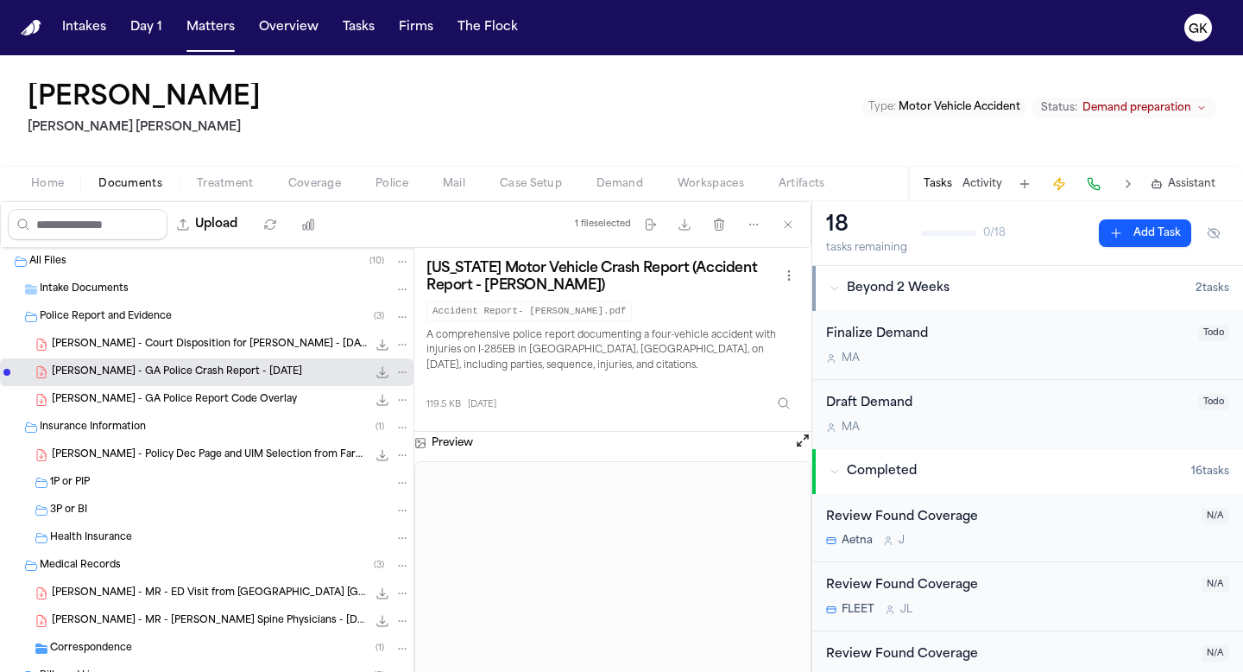
click at [172, 346] on span "[PERSON_NAME] - Court Disposition for [PERSON_NAME] - [DATE]" at bounding box center [209, 345] width 315 height 15
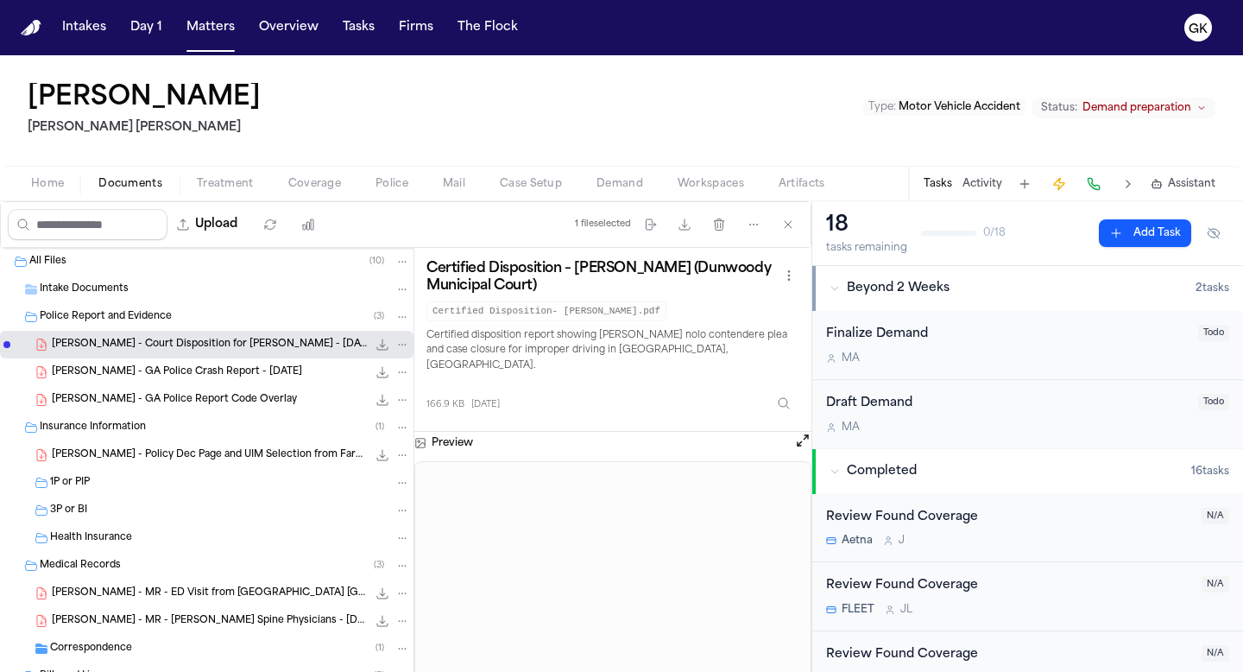
click at [130, 314] on span "Police Report and Evidence" at bounding box center [106, 317] width 132 height 15
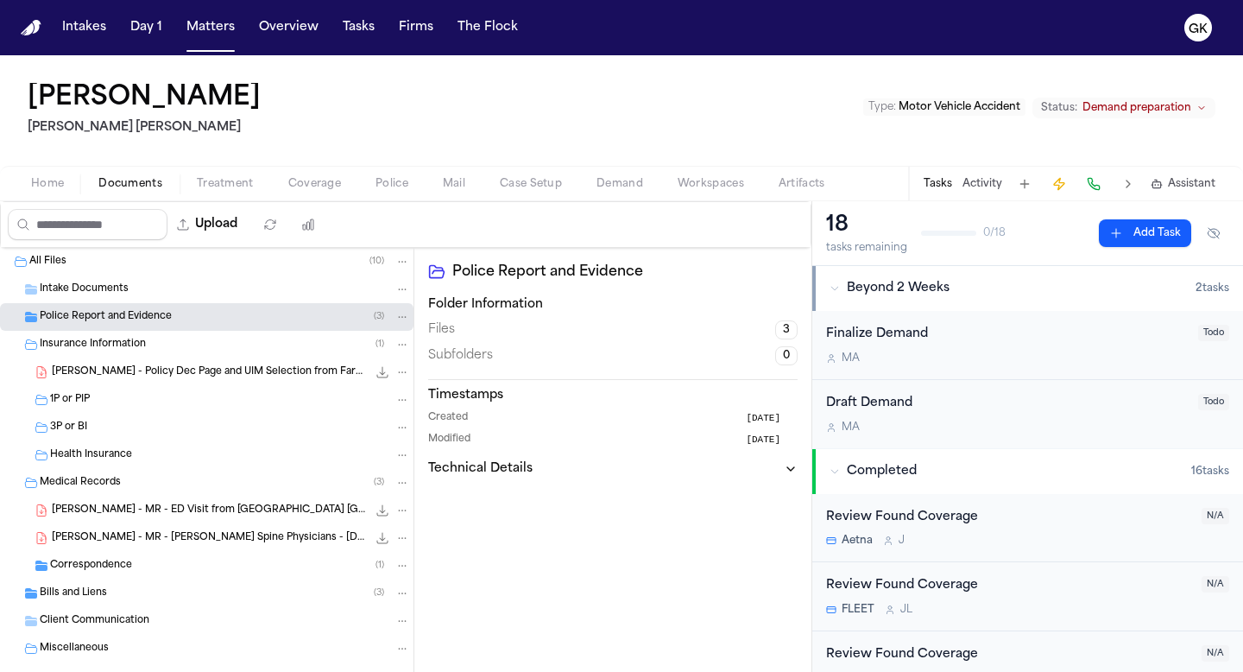
click at [118, 291] on span "Intake Documents" at bounding box center [84, 289] width 89 height 15
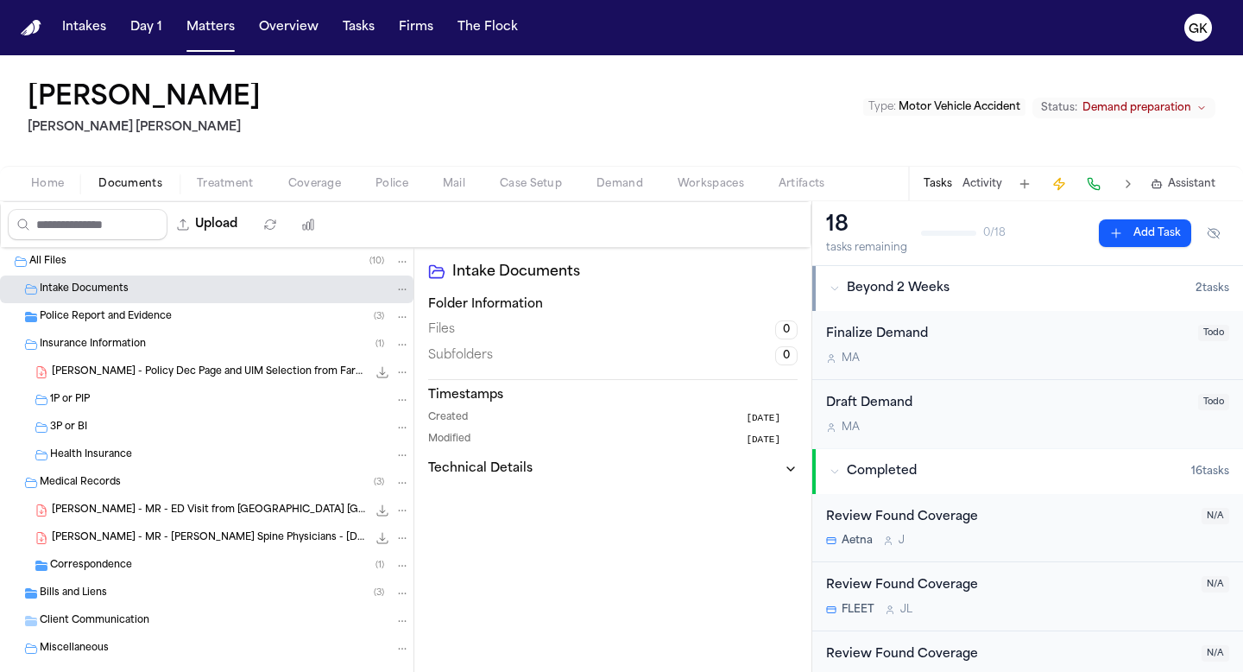
click at [100, 378] on span "[PERSON_NAME] - Policy Dec Page and UIM Selection from Farmers Insurance - [DAT…" at bounding box center [209, 372] width 315 height 15
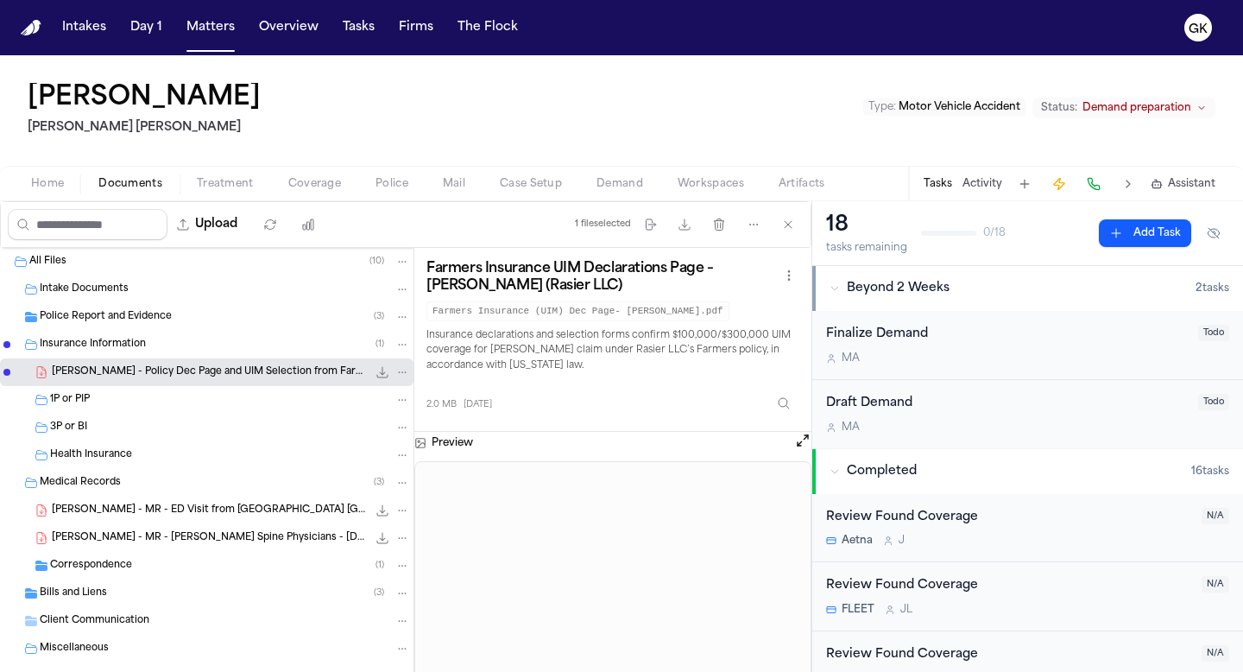
click at [382, 370] on icon "File: A. Jenkins - Policy Dec Page and UIM Selection from Farmers Insurance - 2…" at bounding box center [382, 372] width 11 height 11
click at [402, 371] on icon "File: A. Jenkins - Policy Dec Page and UIM Selection from Farmers Insurance - 2…" at bounding box center [403, 372] width 8 height 2
click at [316, 186] on div "[PERSON_NAME] [PERSON_NAME] [PERSON_NAME] Type : Motor Vehicle Accident Status:…" at bounding box center [621, 363] width 1243 height 616
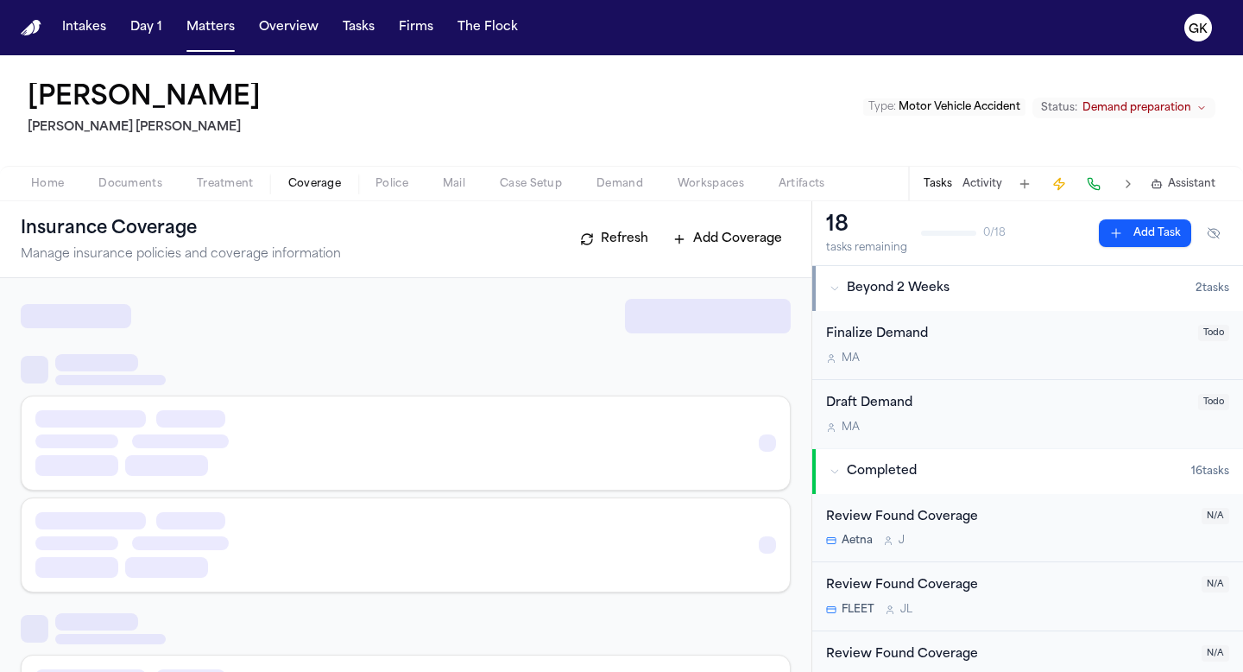
click at [316, 186] on span "Coverage" at bounding box center [314, 184] width 53 height 14
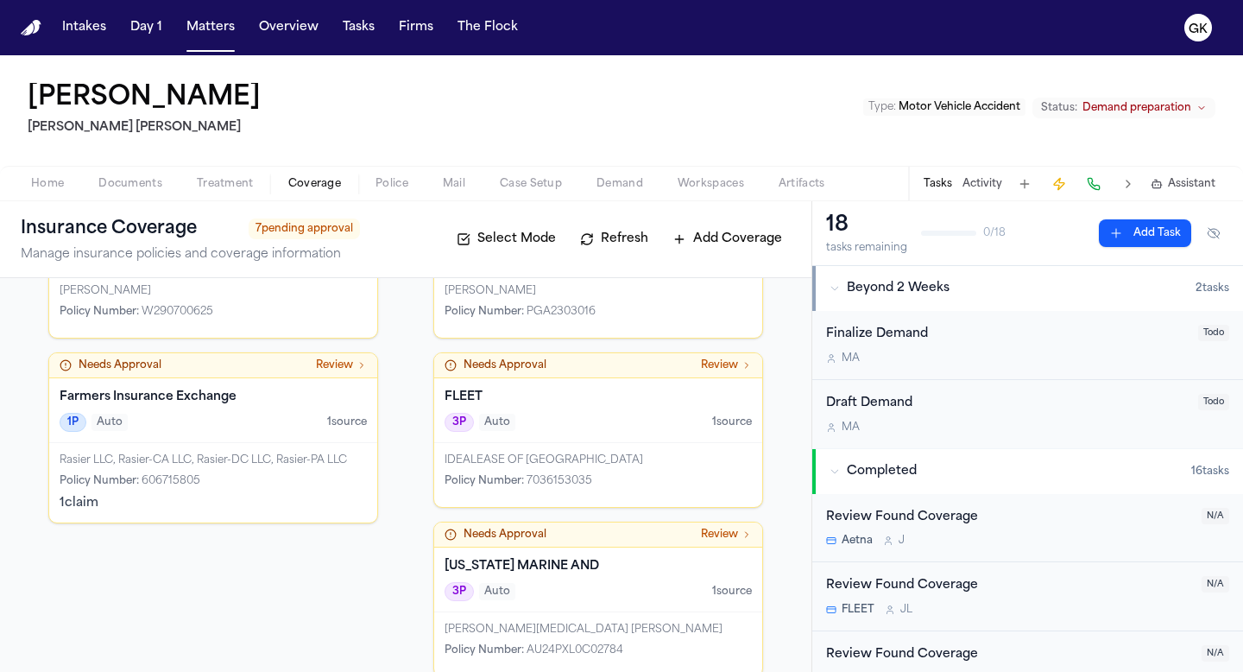
scroll to position [199, 0]
click at [274, 481] on div "Policy Number : 606715805" at bounding box center [213, 478] width 307 height 14
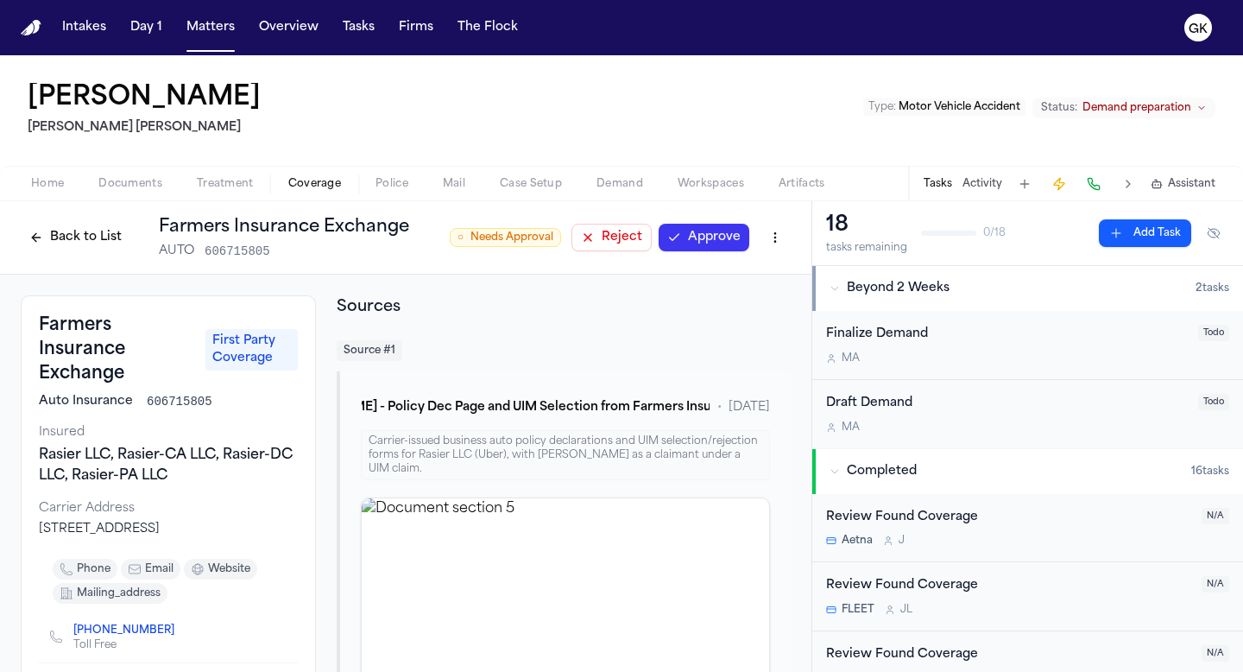
click at [86, 237] on button "Back to List" at bounding box center [76, 238] width 110 height 28
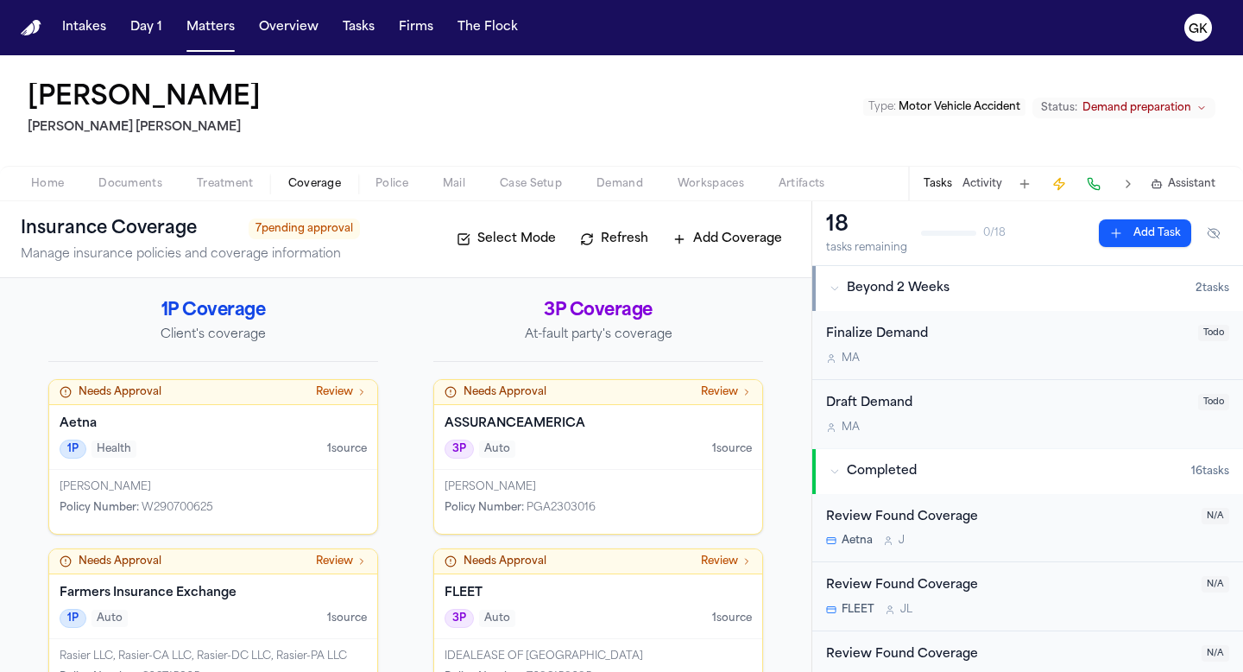
click at [450, 199] on div "Home Documents Treatment Coverage Police Mail Case Setup Demand Workspaces Arti…" at bounding box center [621, 183] width 1243 height 35
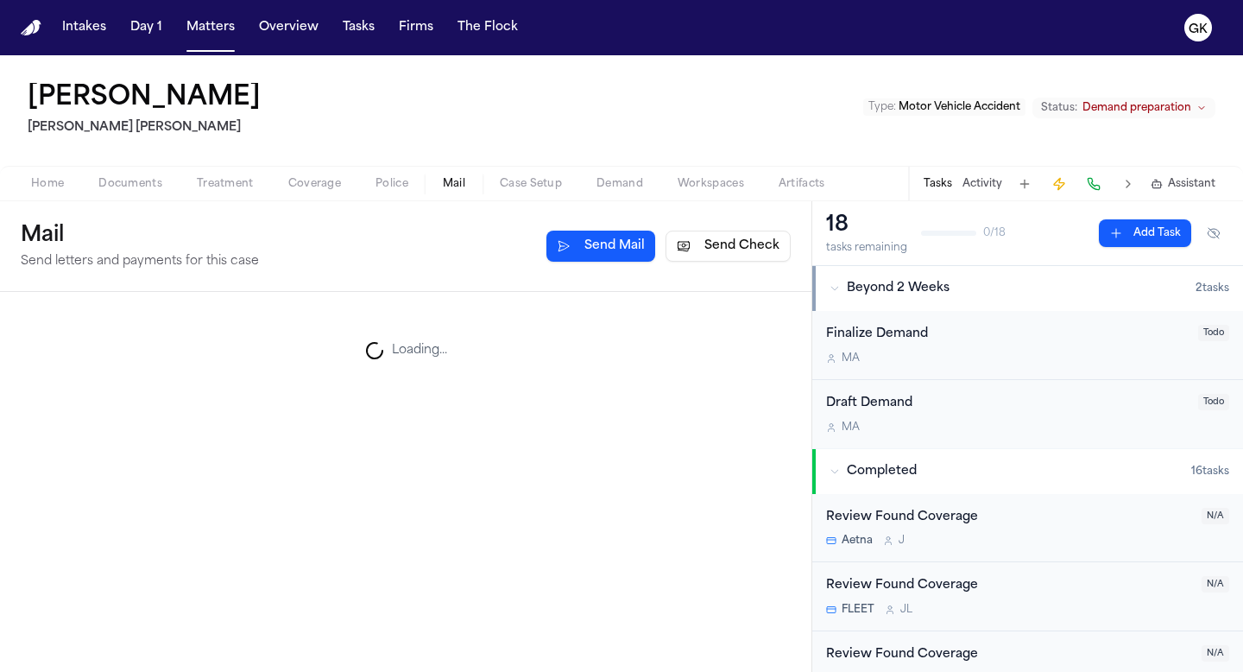
click at [458, 177] on span "Mail" at bounding box center [454, 184] width 22 height 14
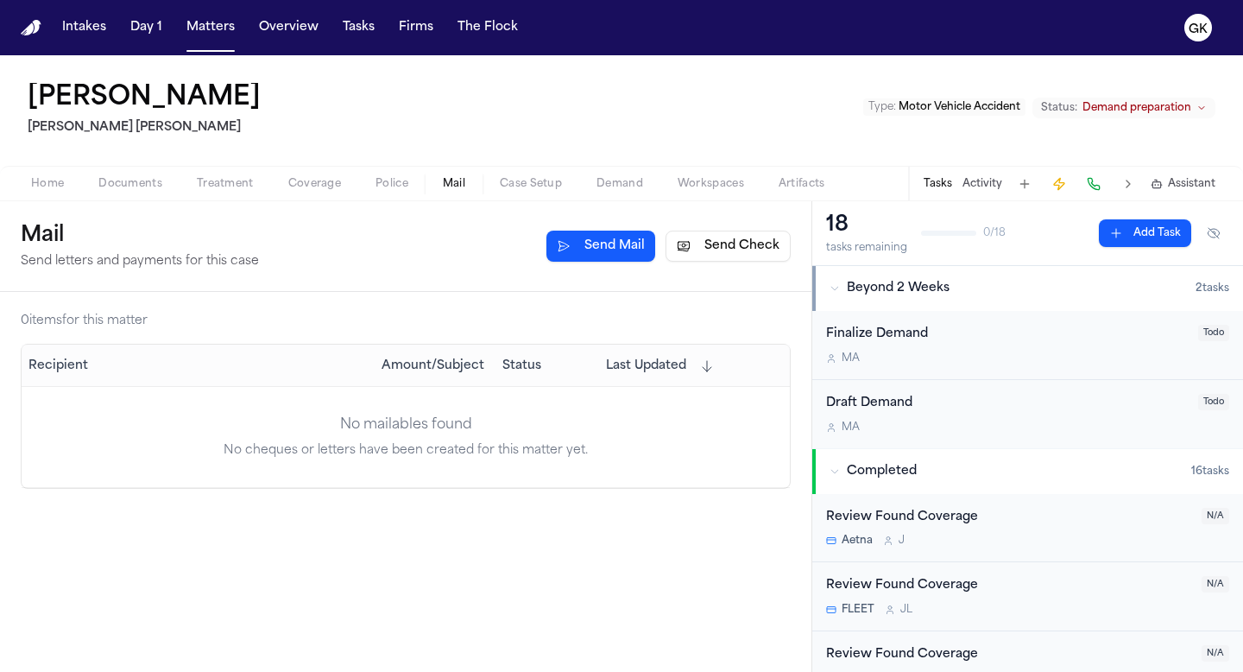
click at [400, 183] on span "Police" at bounding box center [392, 184] width 33 height 14
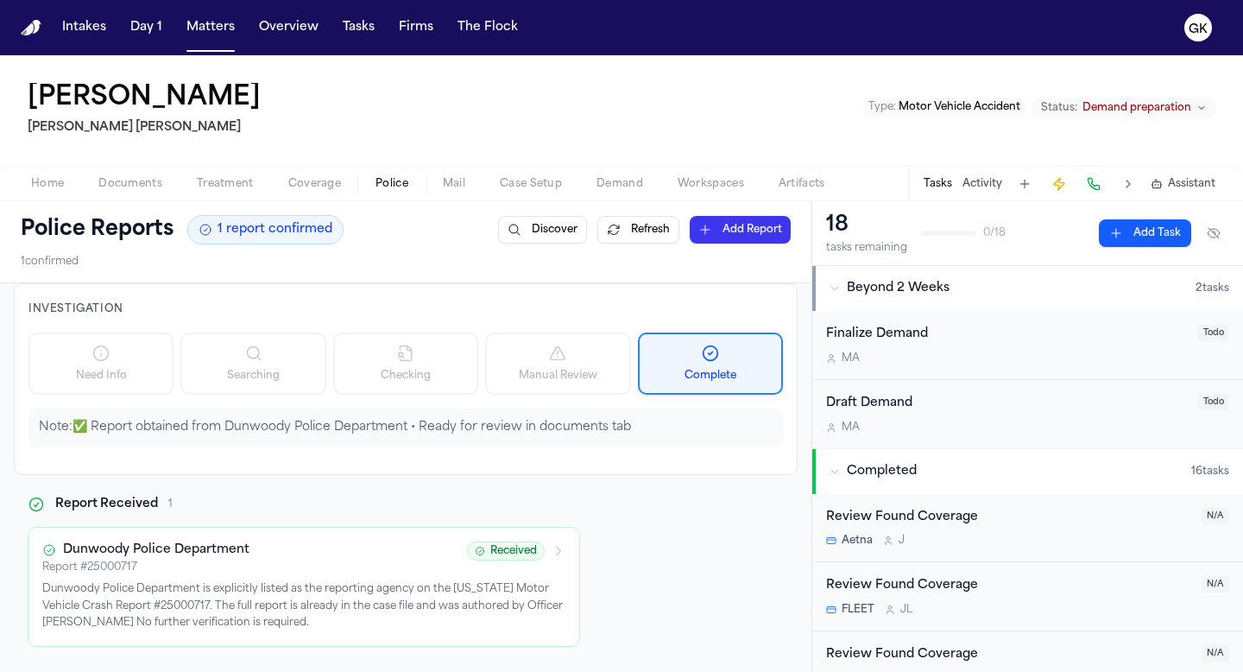
click at [540, 188] on span "Case Setup" at bounding box center [531, 184] width 62 height 14
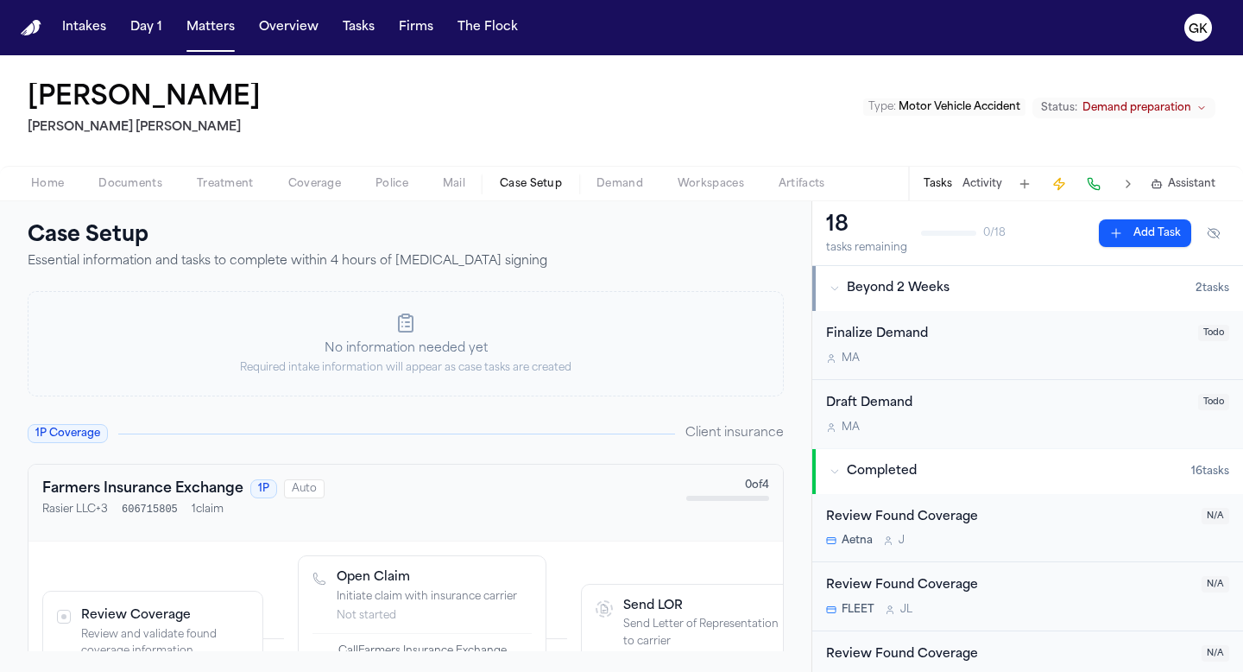
click at [609, 185] on span "Demand" at bounding box center [620, 184] width 47 height 14
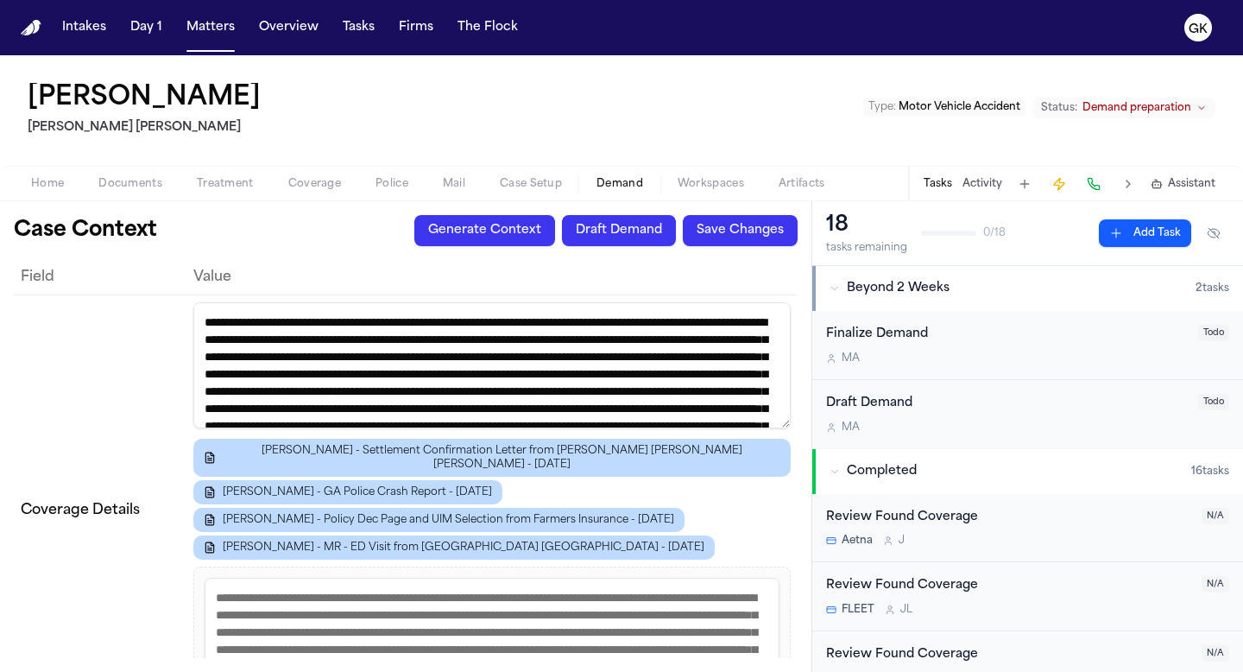
click at [704, 182] on span "Workspaces" at bounding box center [711, 184] width 66 height 14
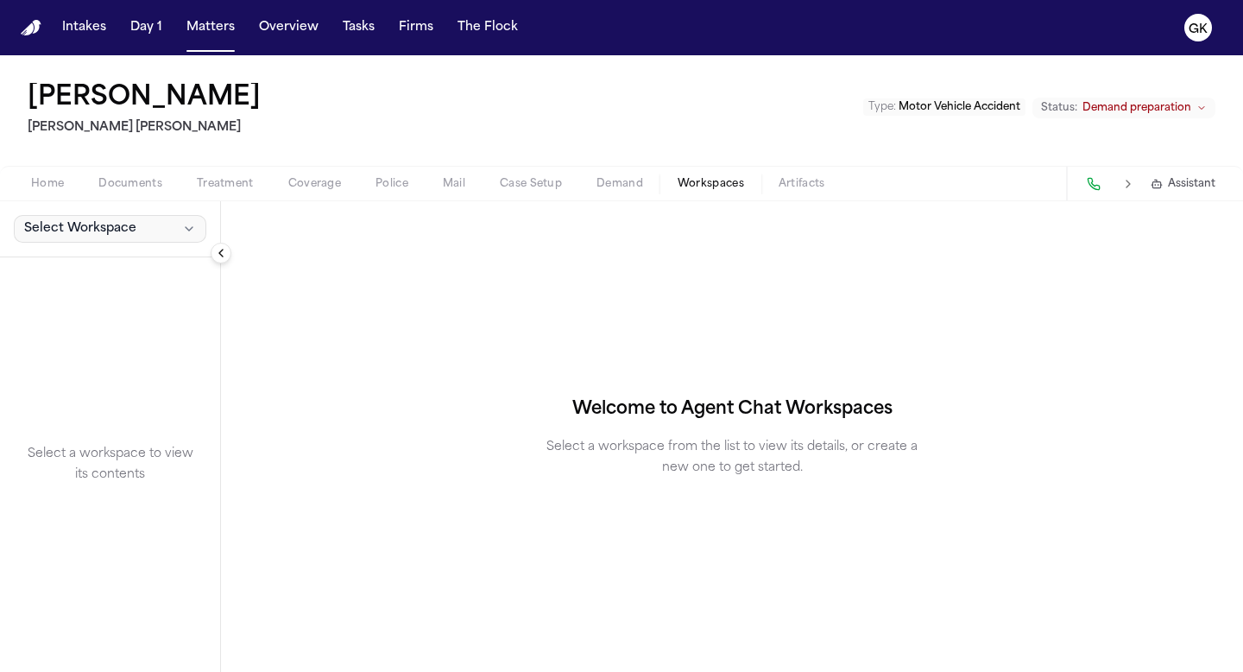
click at [106, 231] on span "Select Workspace" at bounding box center [80, 228] width 112 height 17
click at [322, 179] on div "[PERSON_NAME] [PERSON_NAME] [PERSON_NAME] Type : Motor Vehicle Accident Status:…" at bounding box center [621, 363] width 1243 height 616
click at [319, 179] on span "Coverage" at bounding box center [314, 184] width 53 height 14
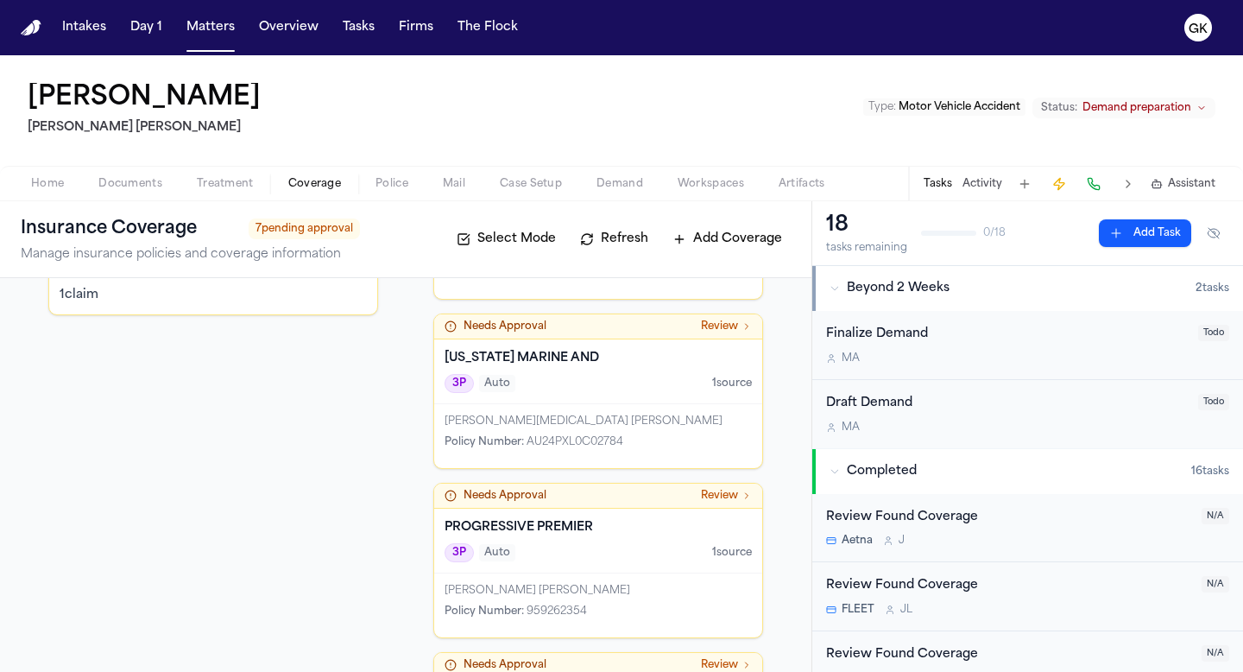
scroll to position [560, 0]
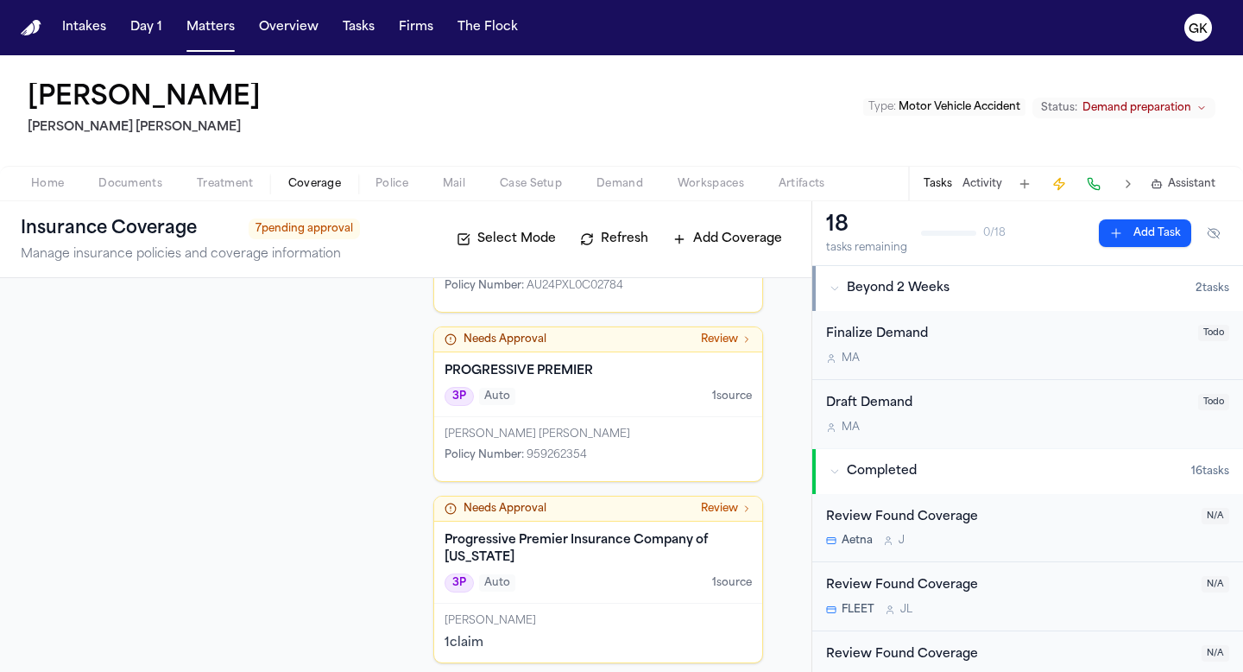
click at [304, 421] on div "1P Coverage Client's coverage Needs Approval Review Aetna 1P Health 1 source [P…" at bounding box center [213, 200] width 330 height 925
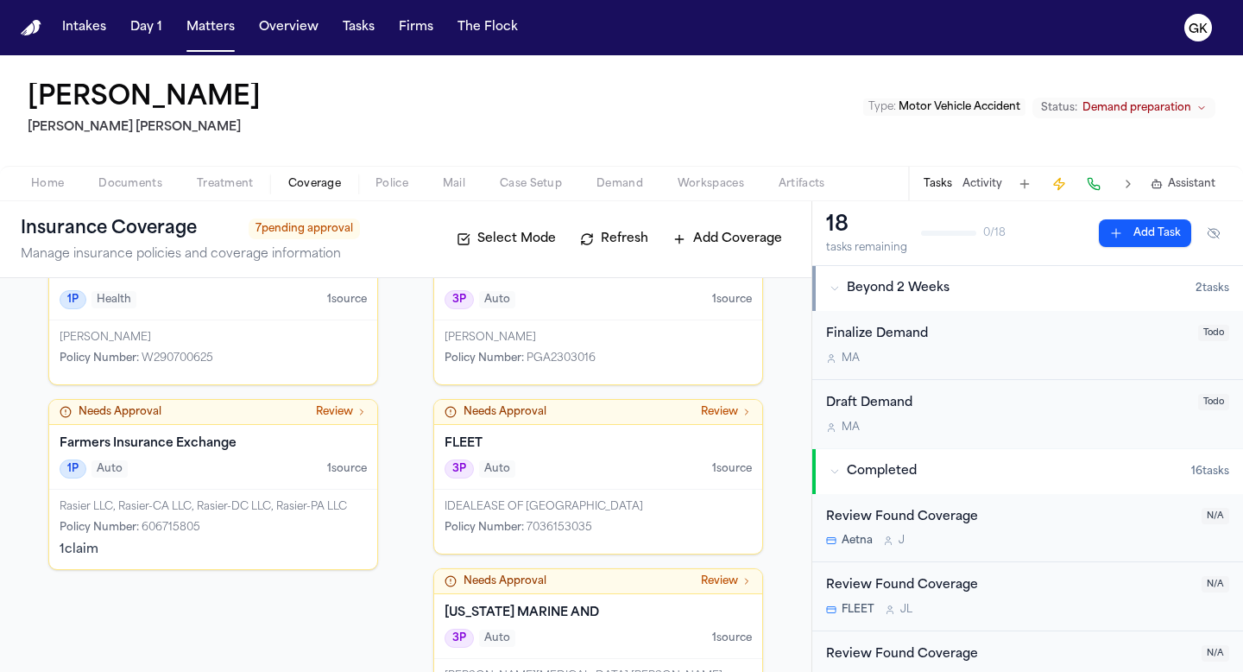
scroll to position [177, 0]
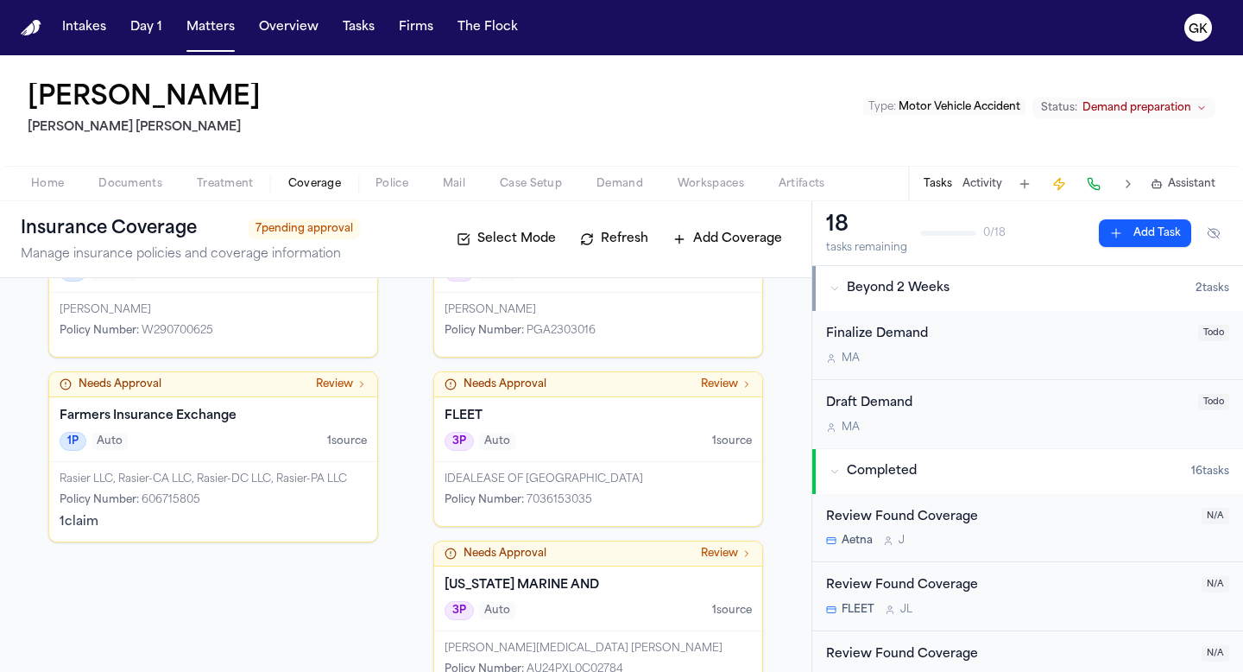
click at [264, 446] on div "1P Auto 1 source" at bounding box center [213, 441] width 307 height 19
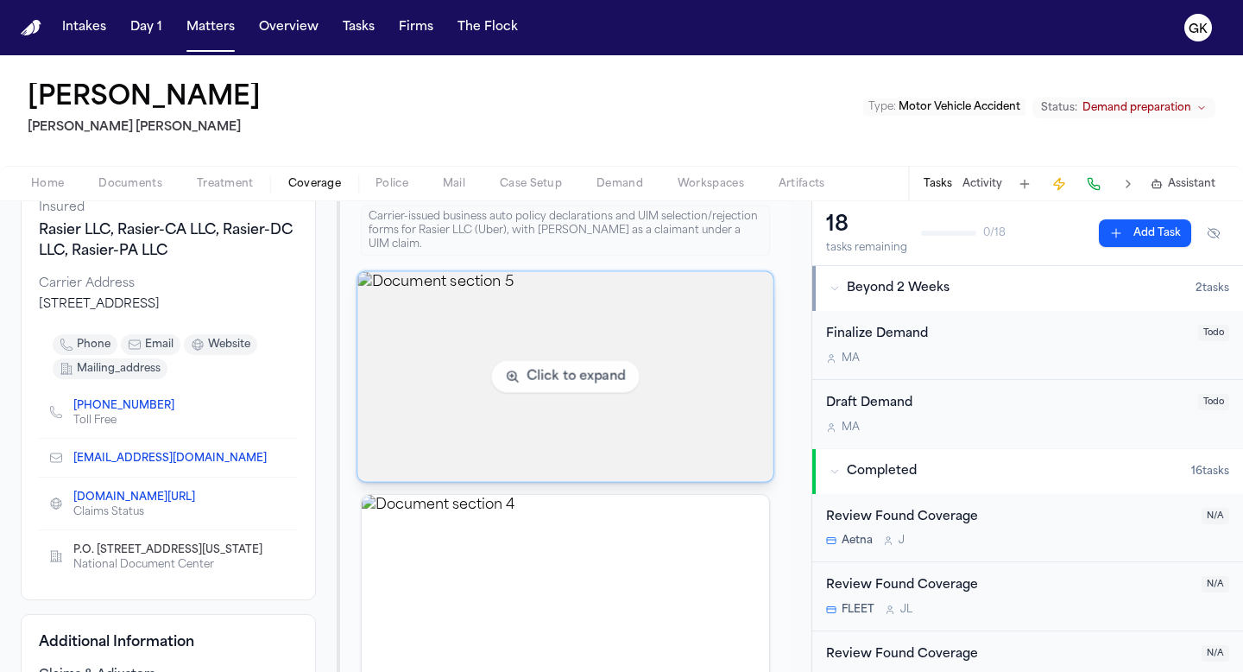
scroll to position [225, 0]
click at [695, 350] on img "View document section 5" at bounding box center [565, 376] width 415 height 210
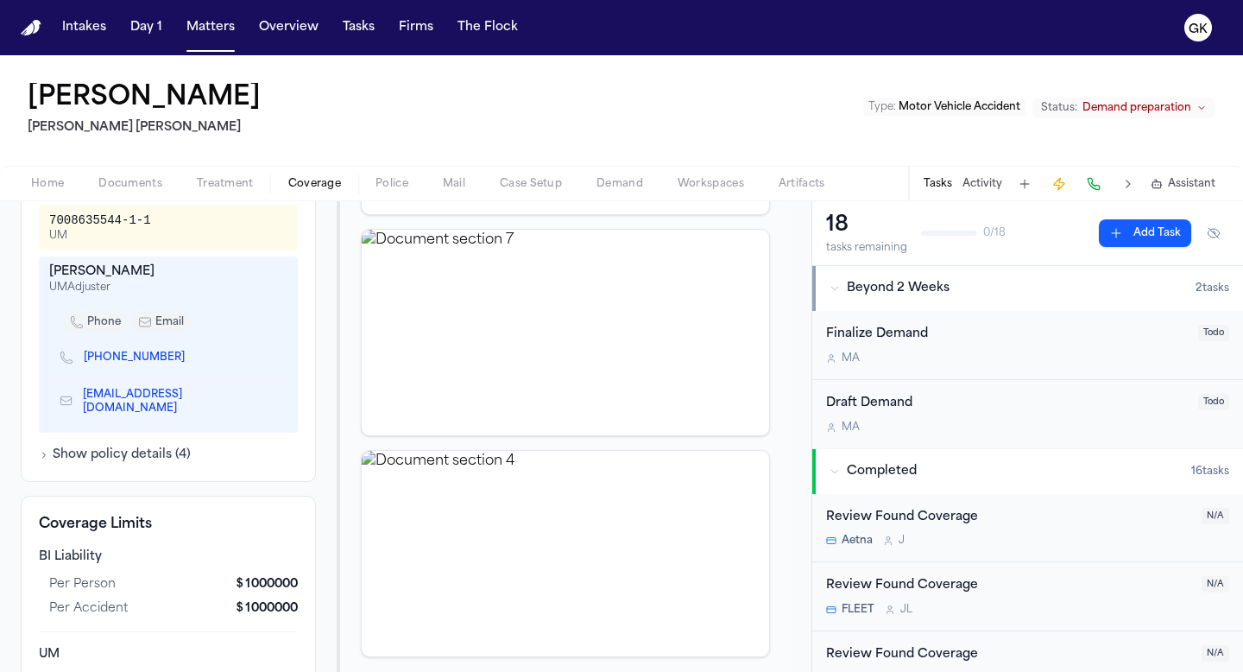
scroll to position [714, 0]
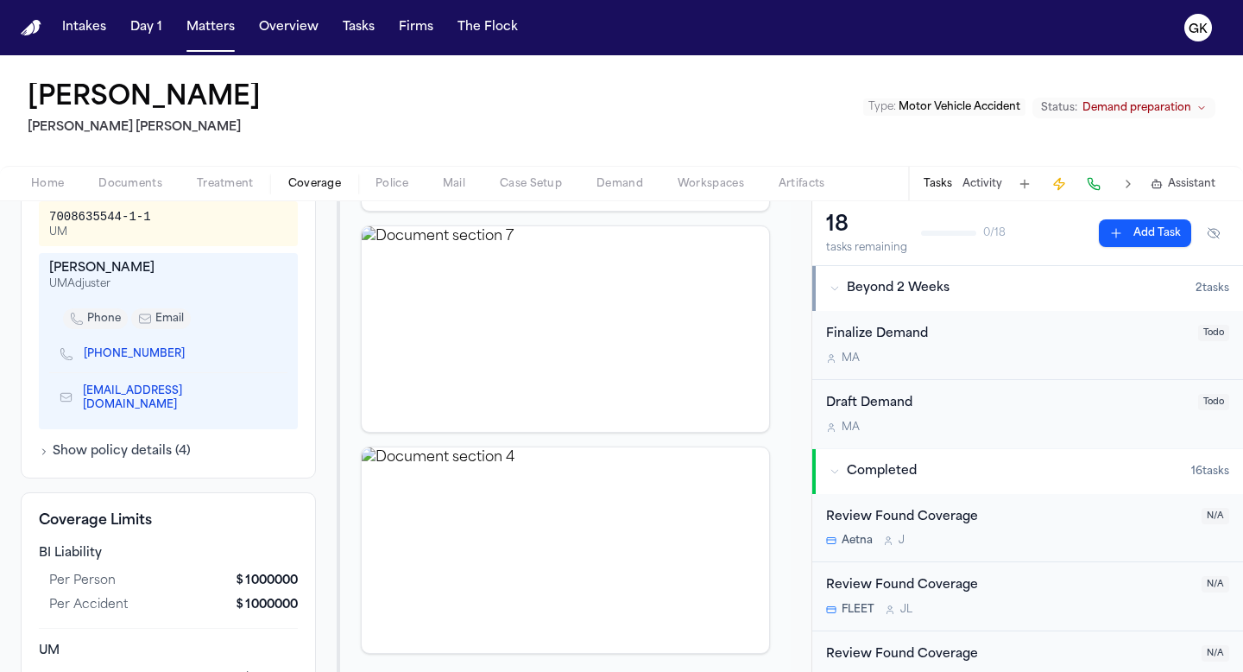
click at [502, 504] on img "View document section 4" at bounding box center [565, 549] width 407 height 205
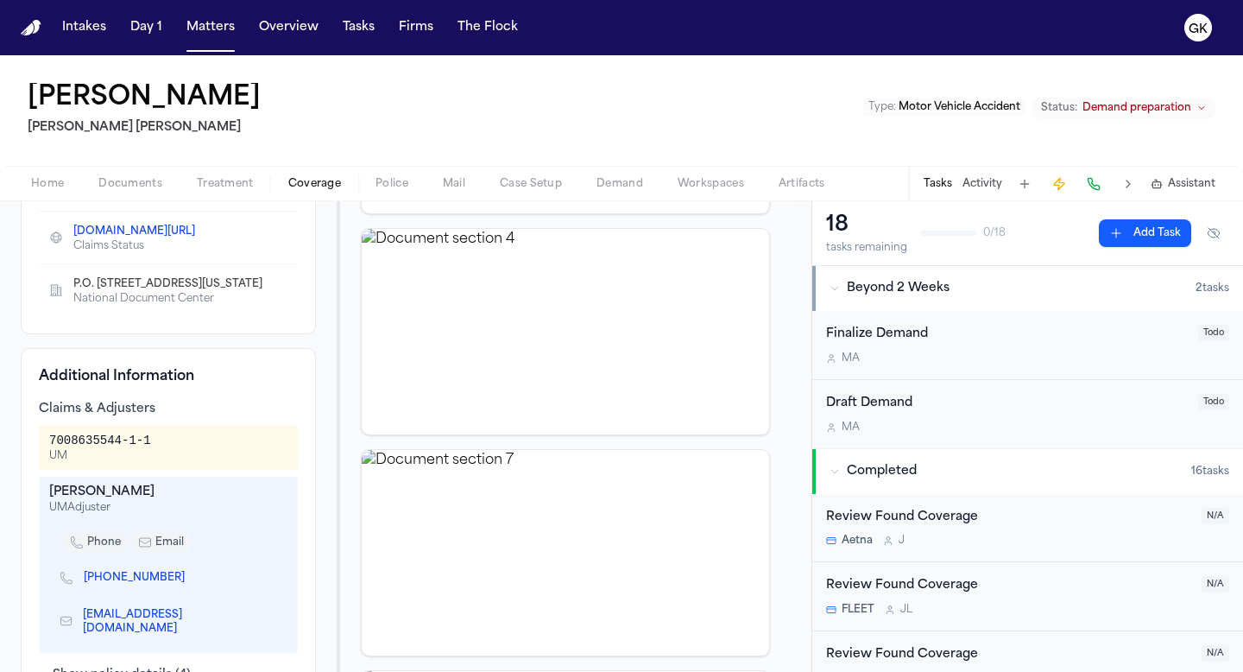
scroll to position [597, 0]
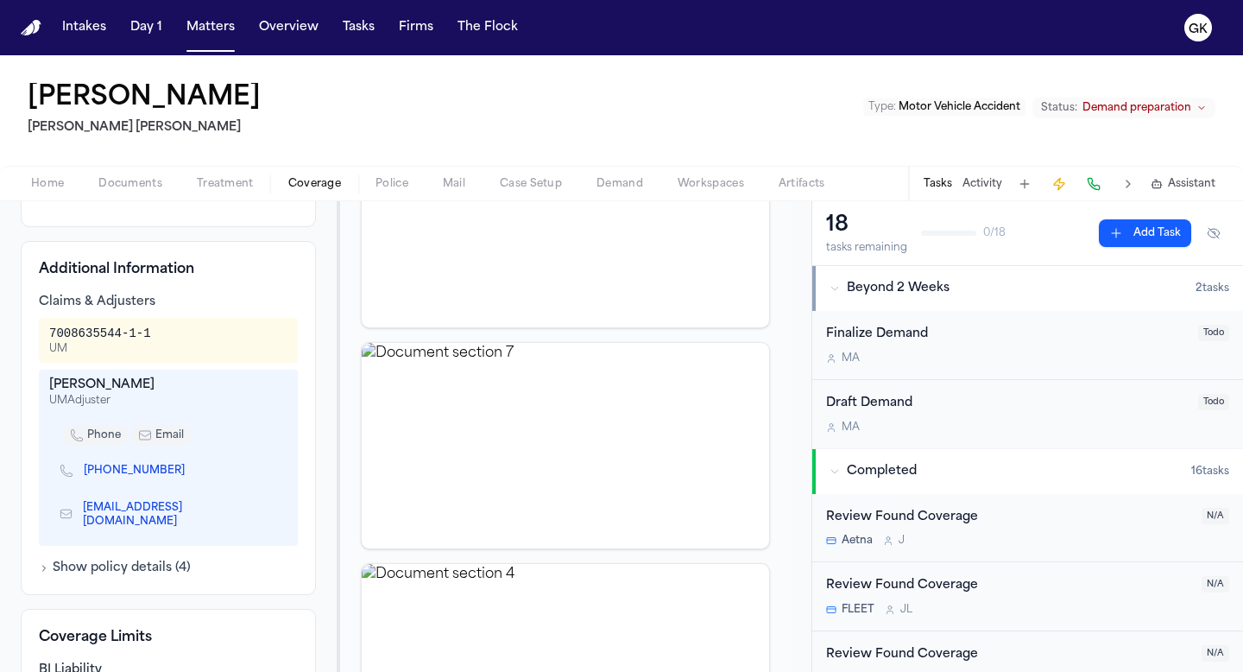
click at [154, 577] on button "Show policy details ( 4 )" at bounding box center [115, 567] width 152 height 17
